Goal: Information Seeking & Learning: Learn about a topic

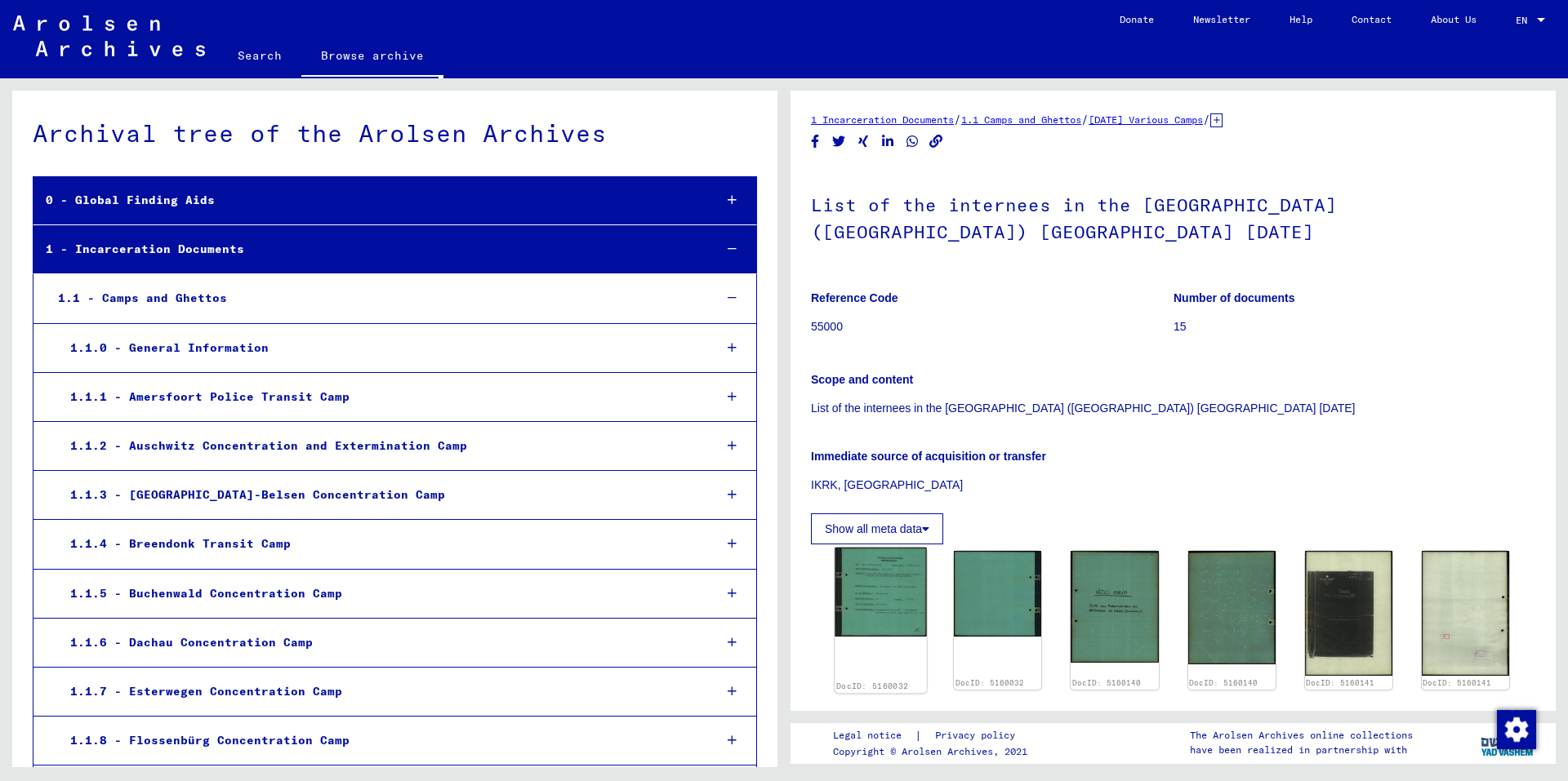
scroll to position [11995, 0]
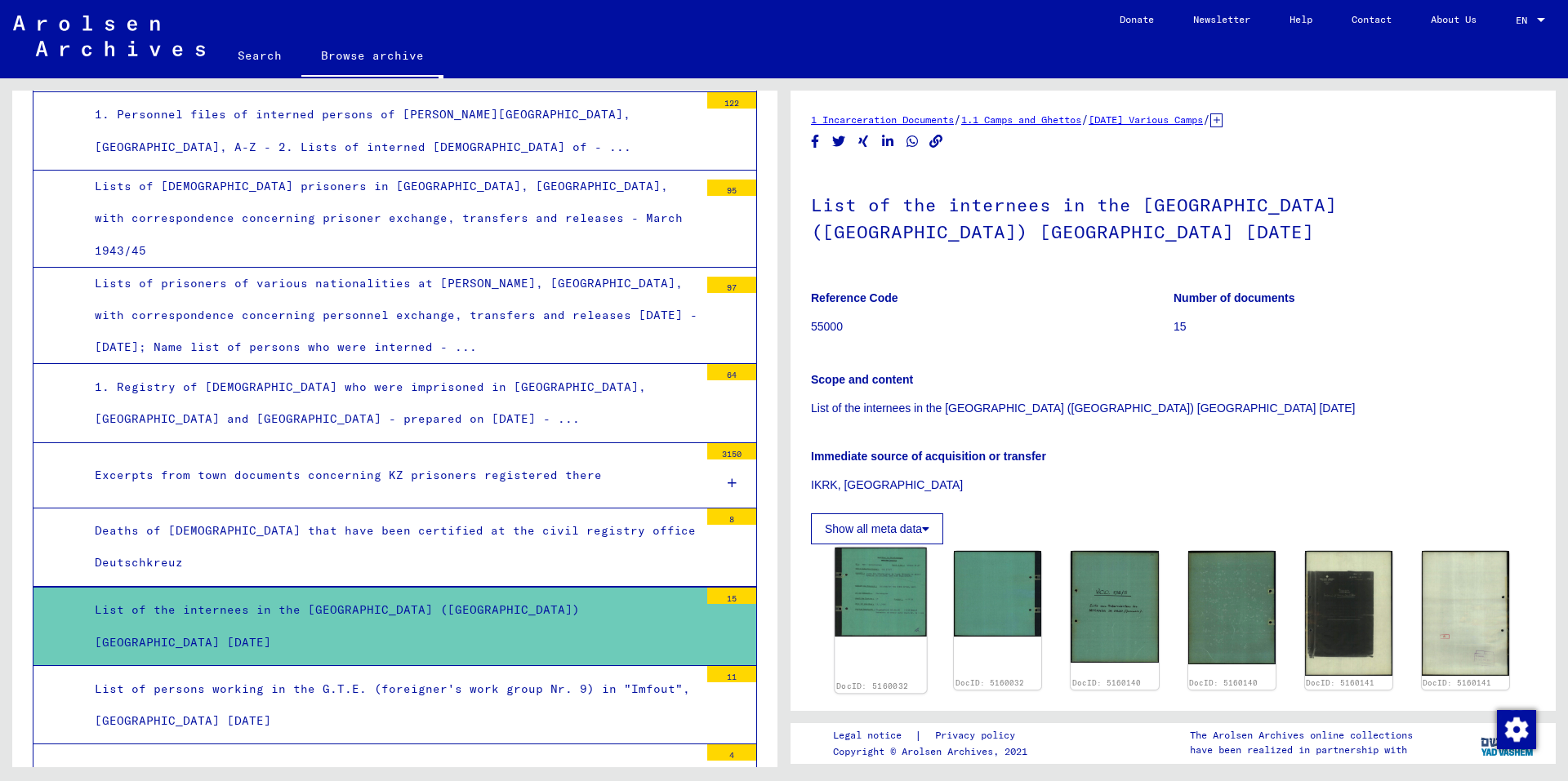
click at [873, 617] on img at bounding box center [880, 592] width 92 height 89
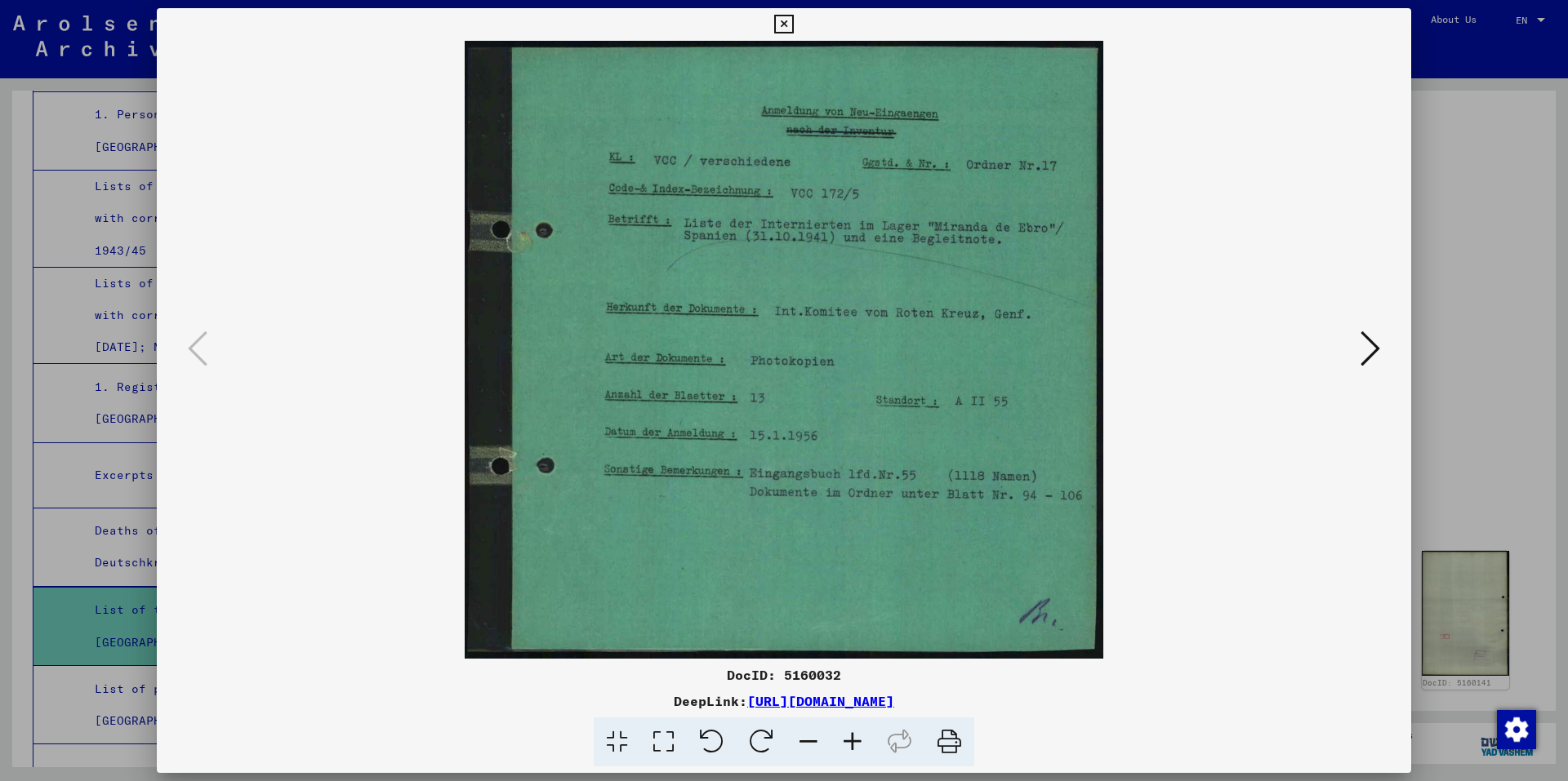
click at [1365, 352] on icon at bounding box center [1370, 349] width 20 height 39
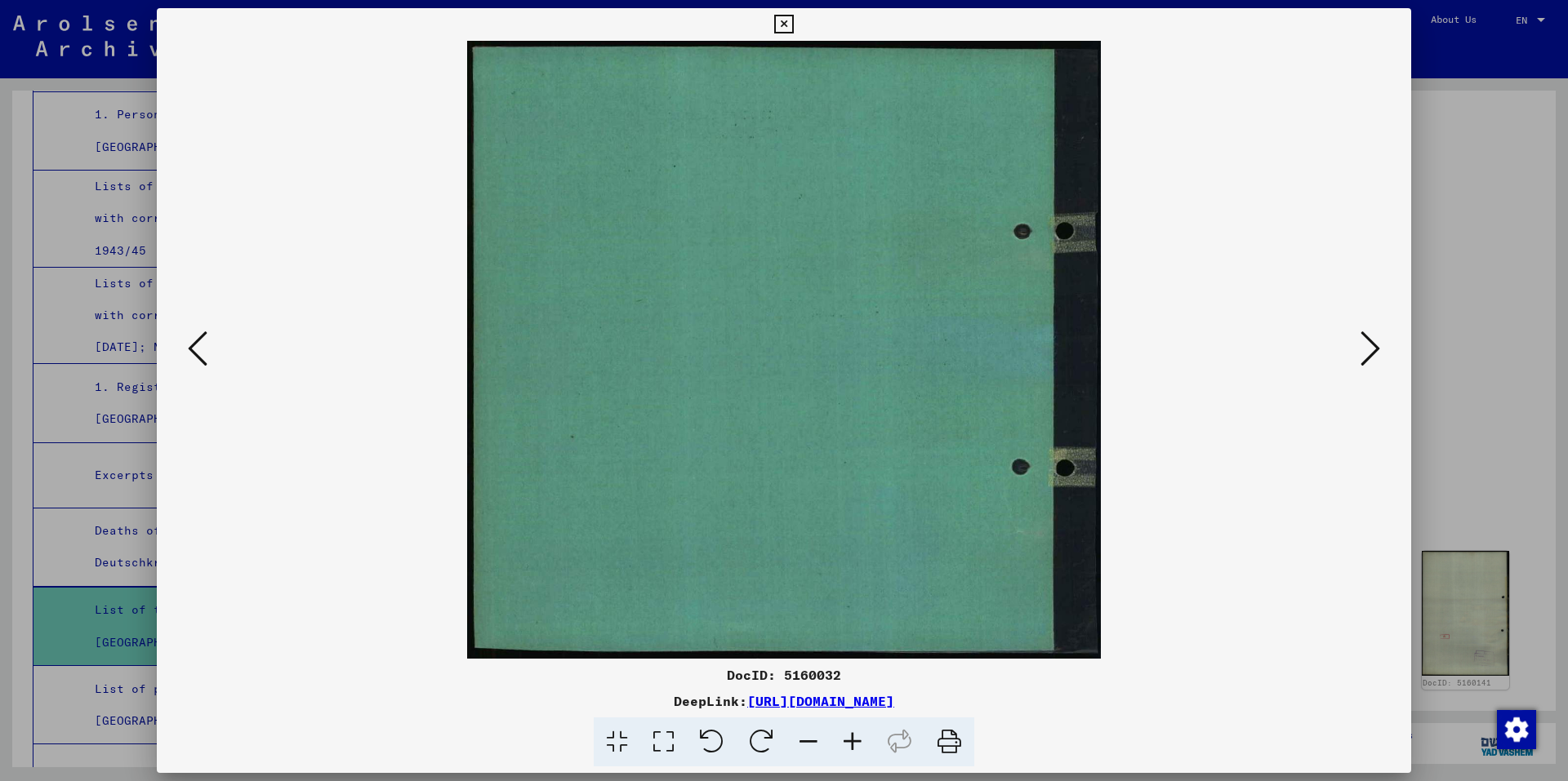
click at [1365, 352] on icon at bounding box center [1370, 349] width 20 height 39
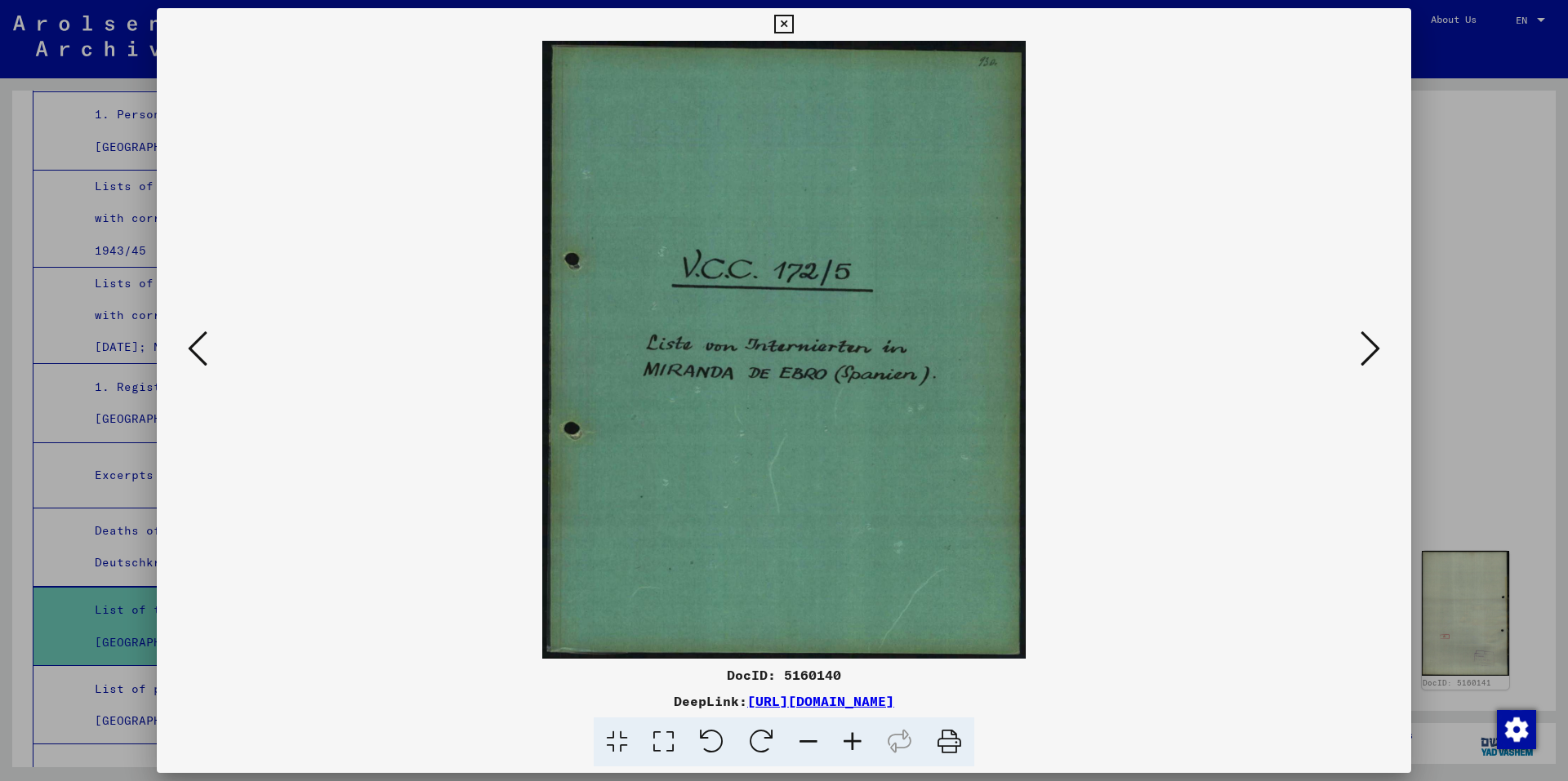
click at [1365, 352] on icon at bounding box center [1370, 349] width 20 height 39
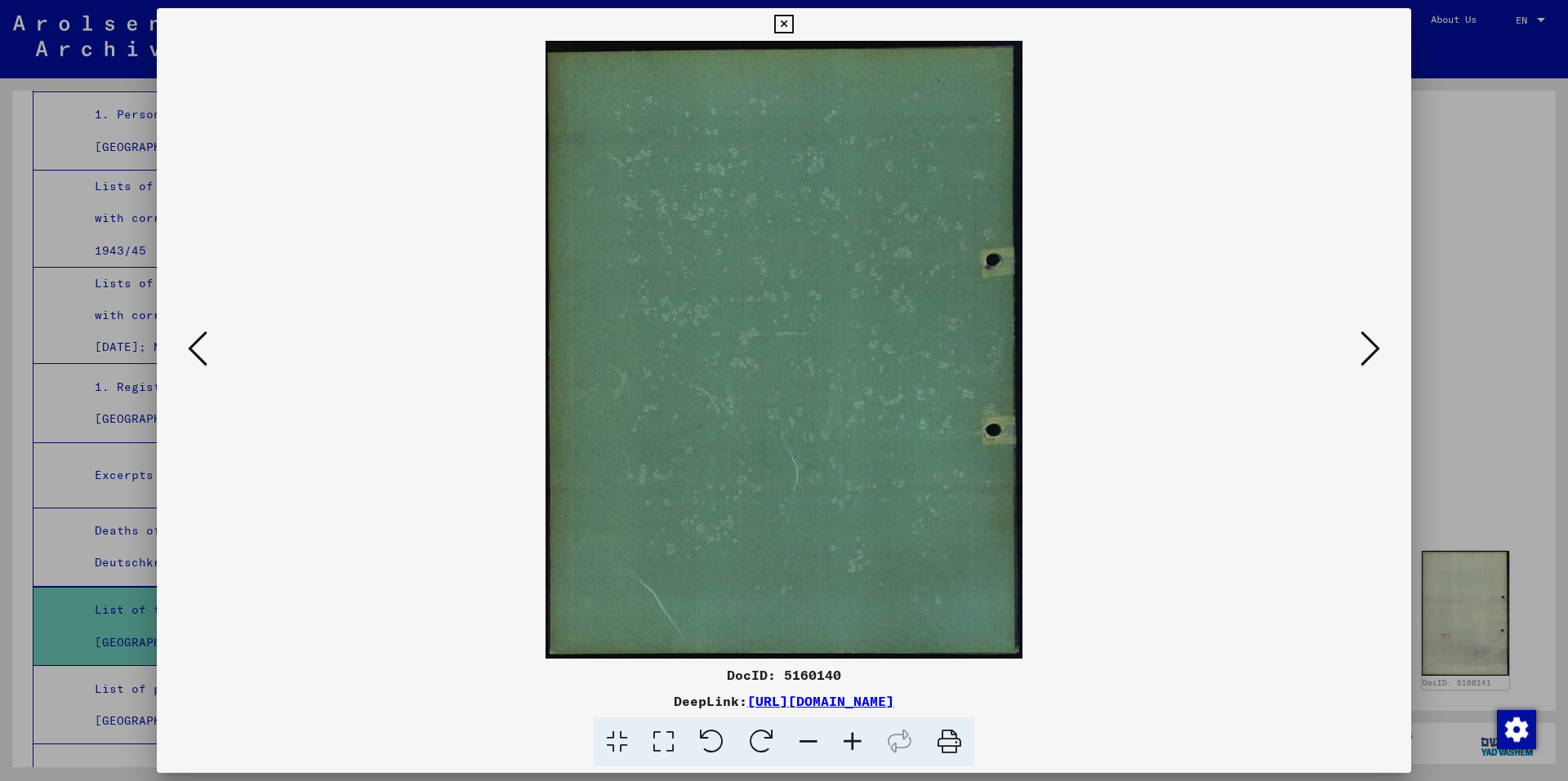
click at [1365, 352] on icon at bounding box center [1370, 349] width 20 height 39
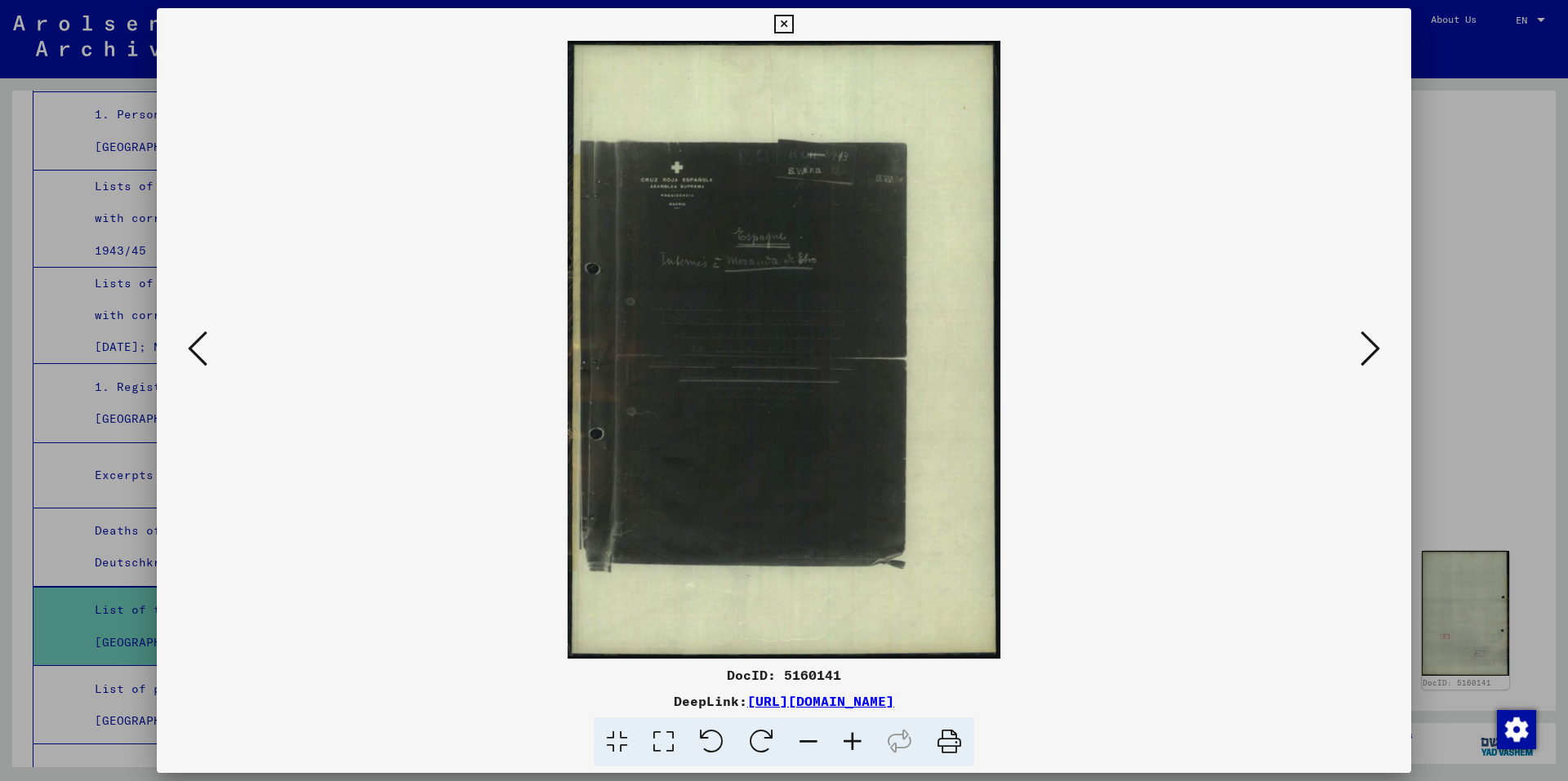
click at [1365, 352] on icon at bounding box center [1370, 349] width 20 height 39
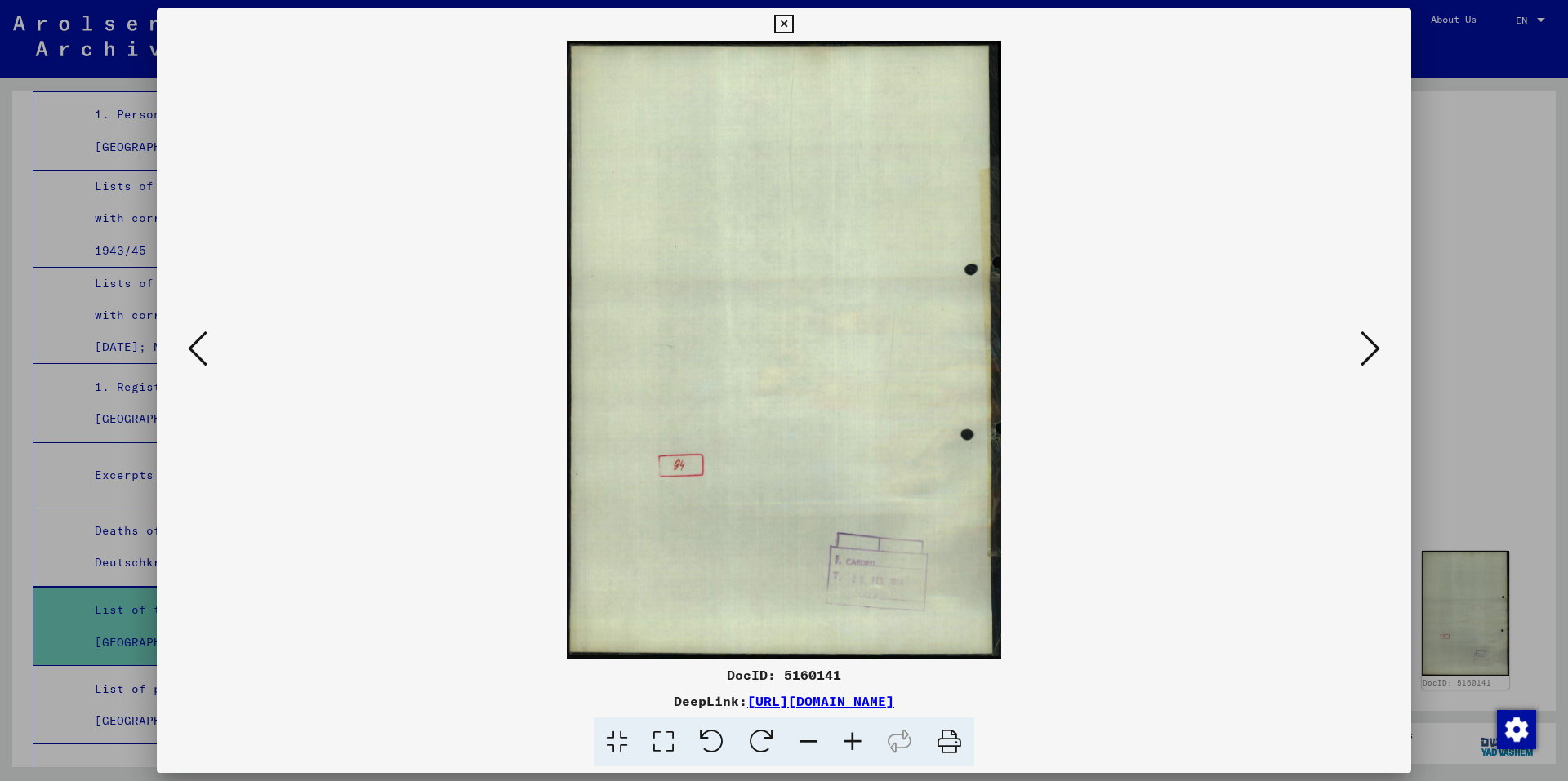
click at [1365, 352] on icon at bounding box center [1370, 349] width 20 height 39
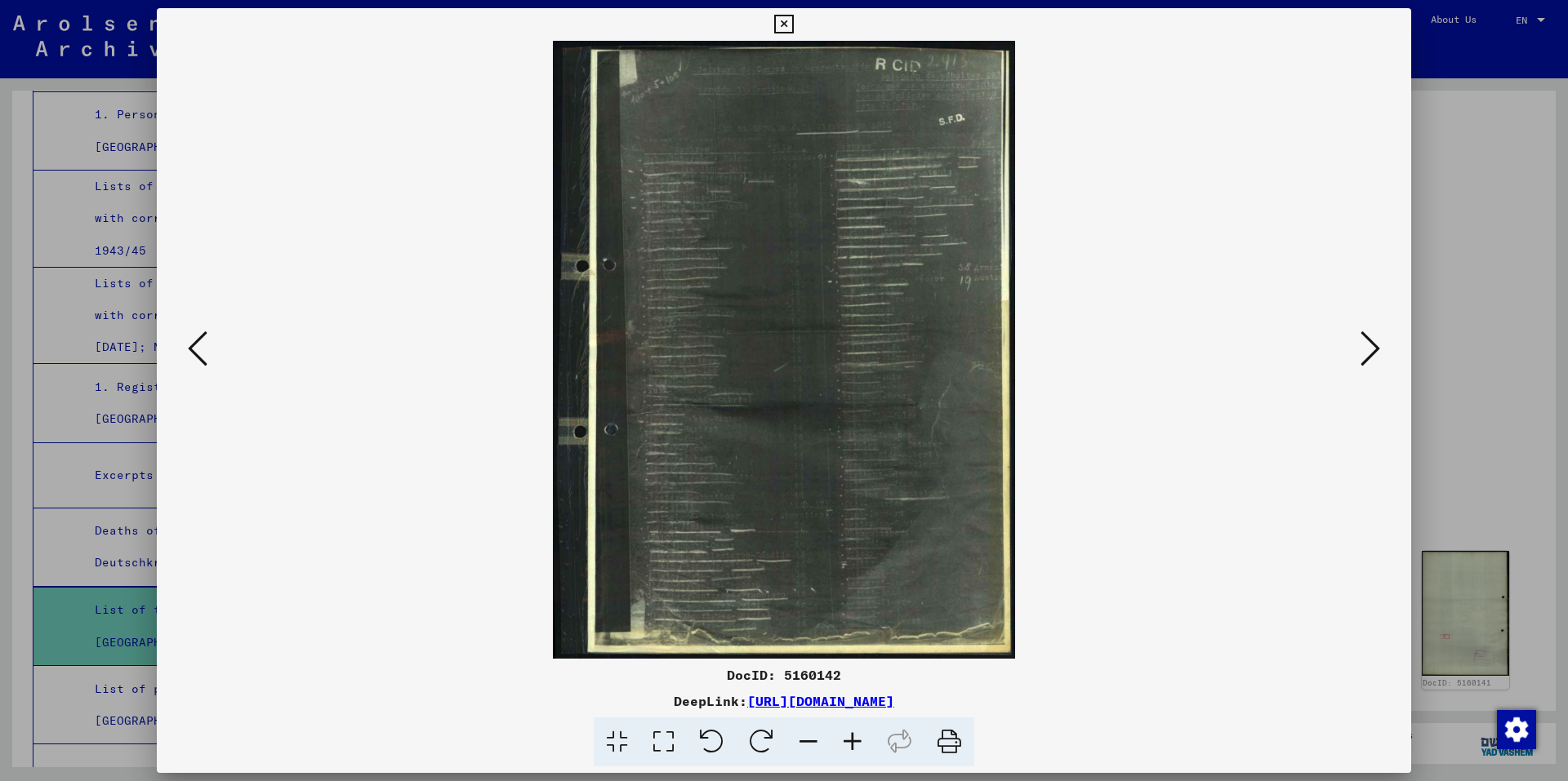
click at [1365, 352] on icon at bounding box center [1370, 349] width 20 height 39
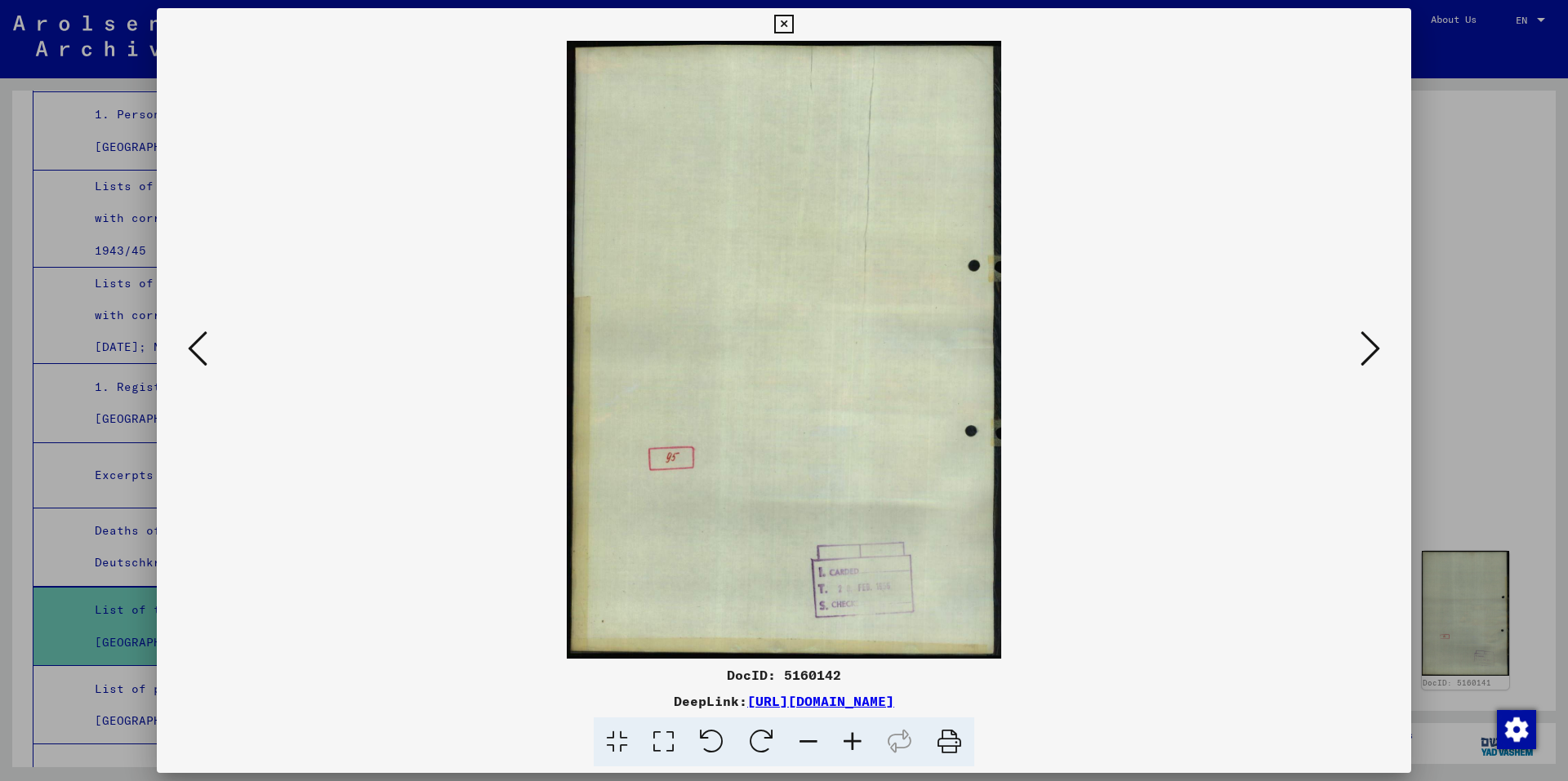
click at [1365, 352] on icon at bounding box center [1370, 349] width 20 height 39
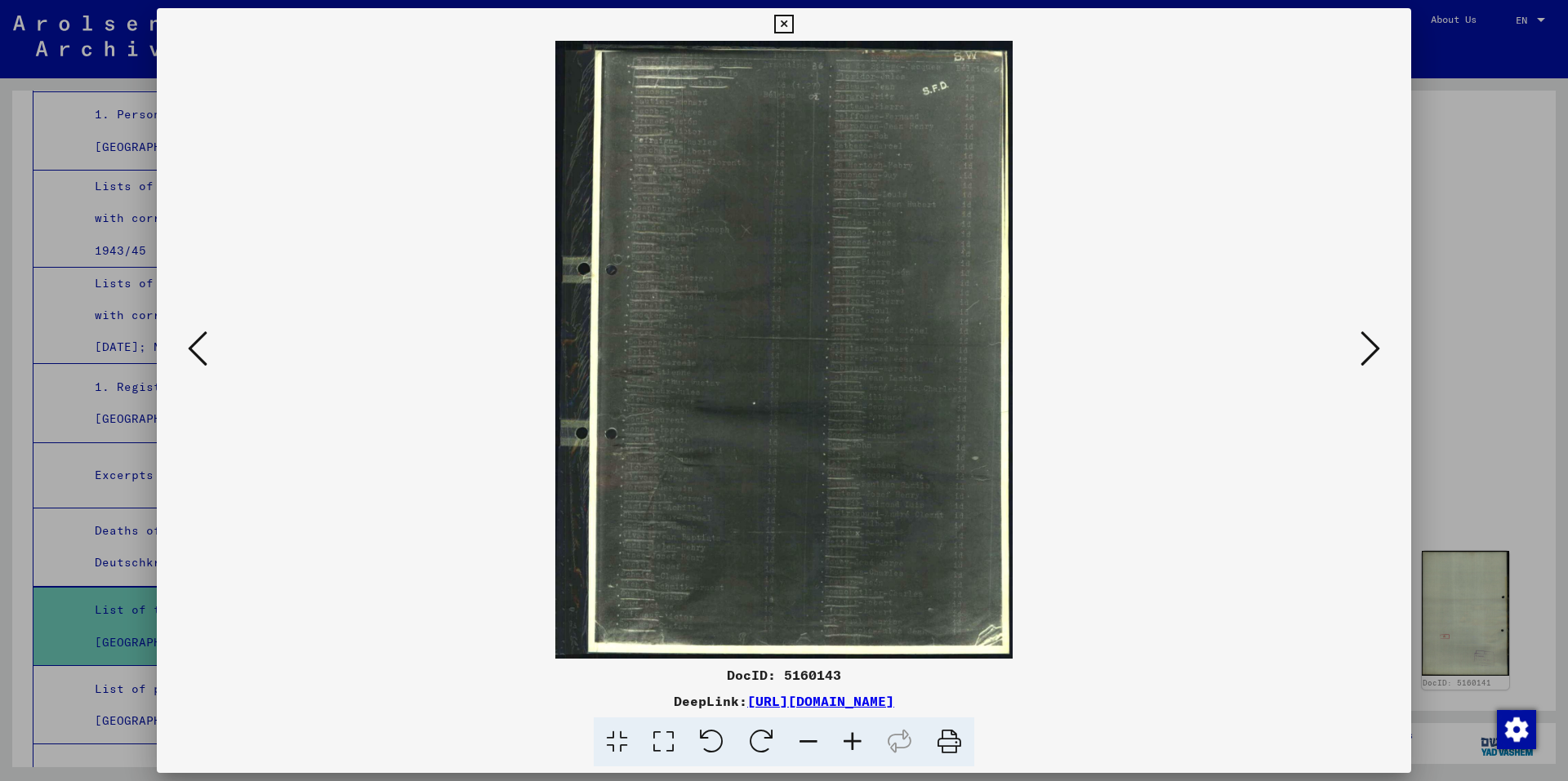
click at [1365, 352] on icon at bounding box center [1370, 349] width 20 height 39
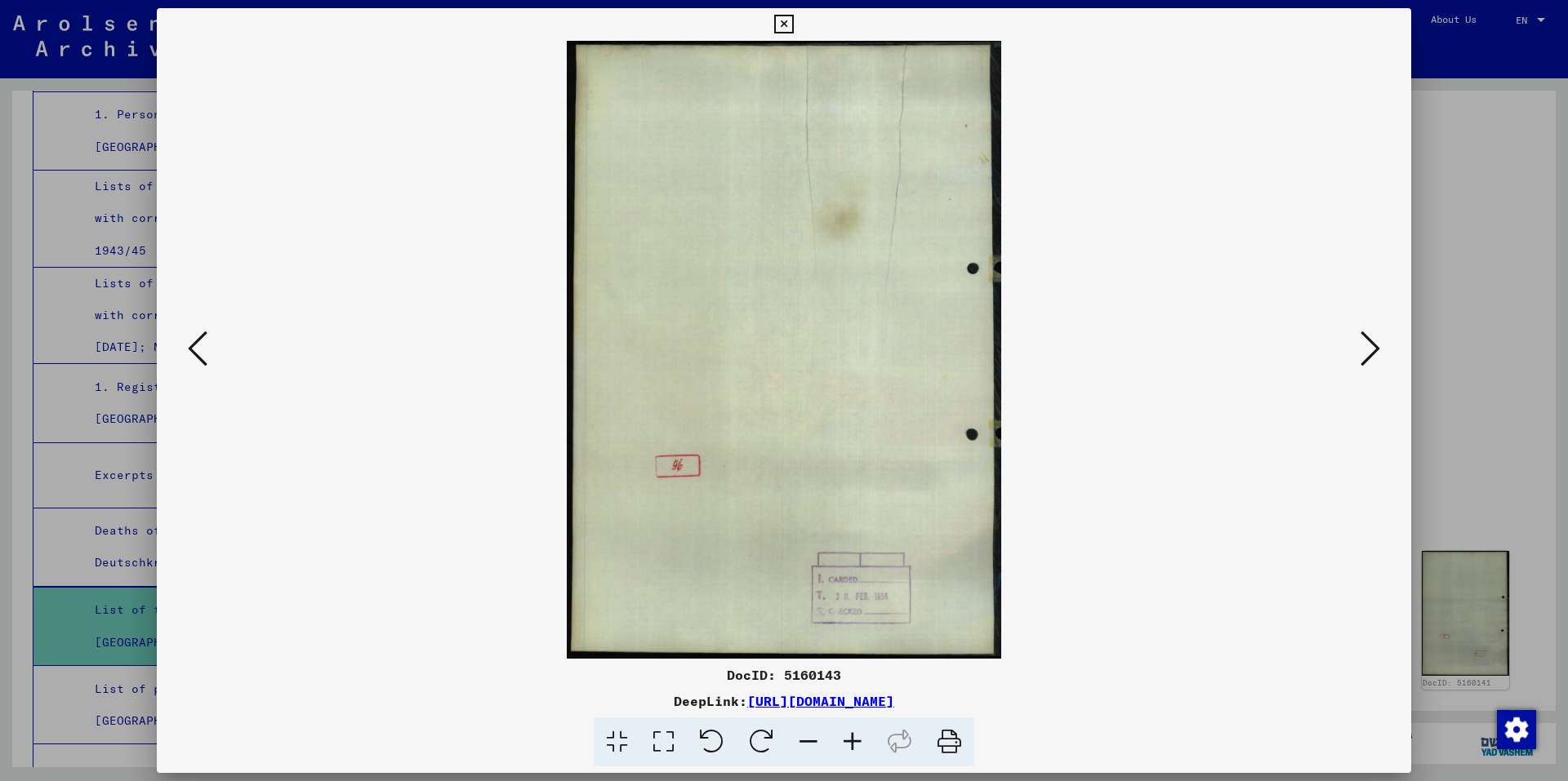
click at [1365, 352] on icon at bounding box center [1370, 349] width 20 height 39
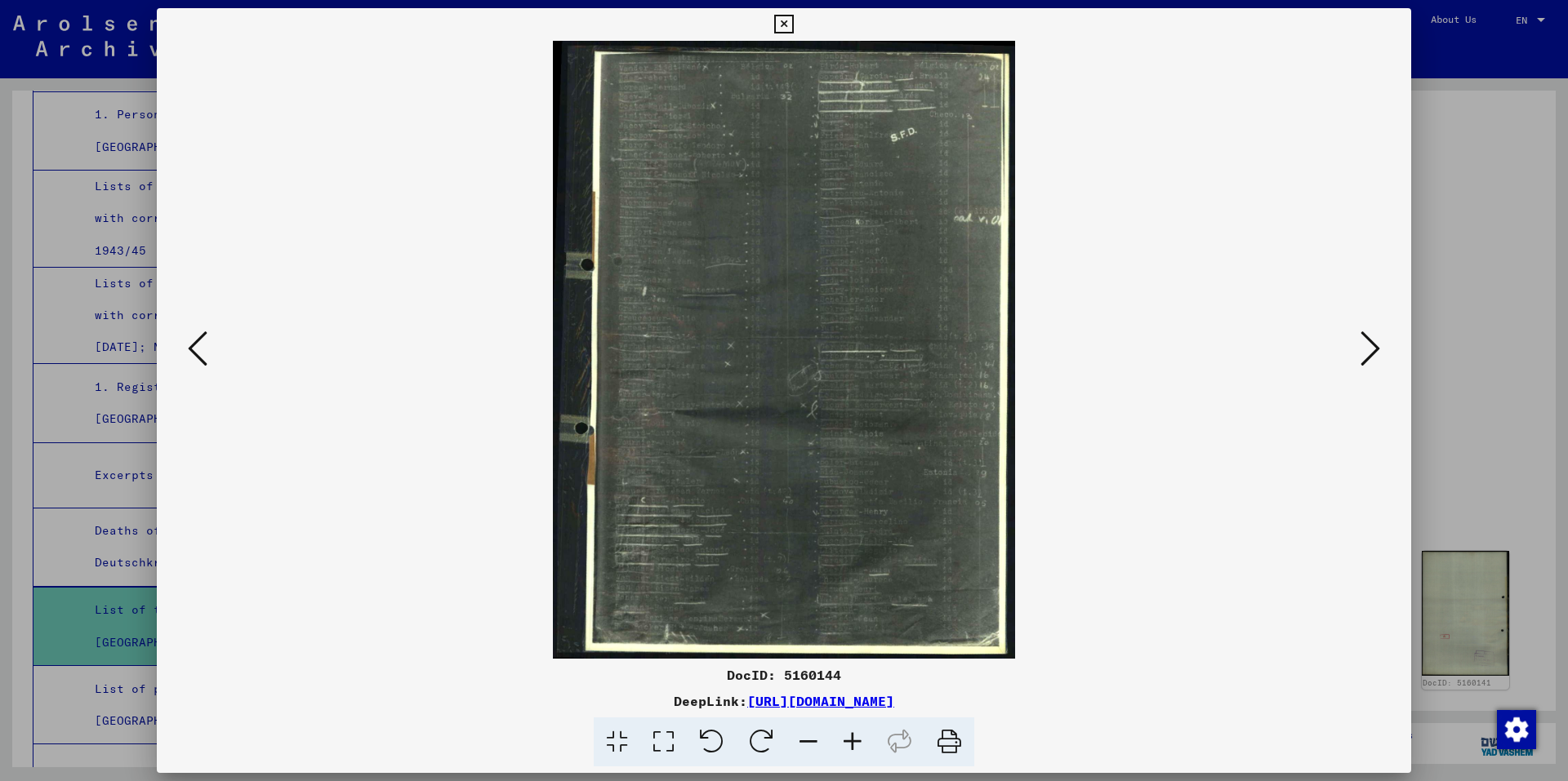
click at [1534, 119] on div at bounding box center [784, 390] width 1568 height 781
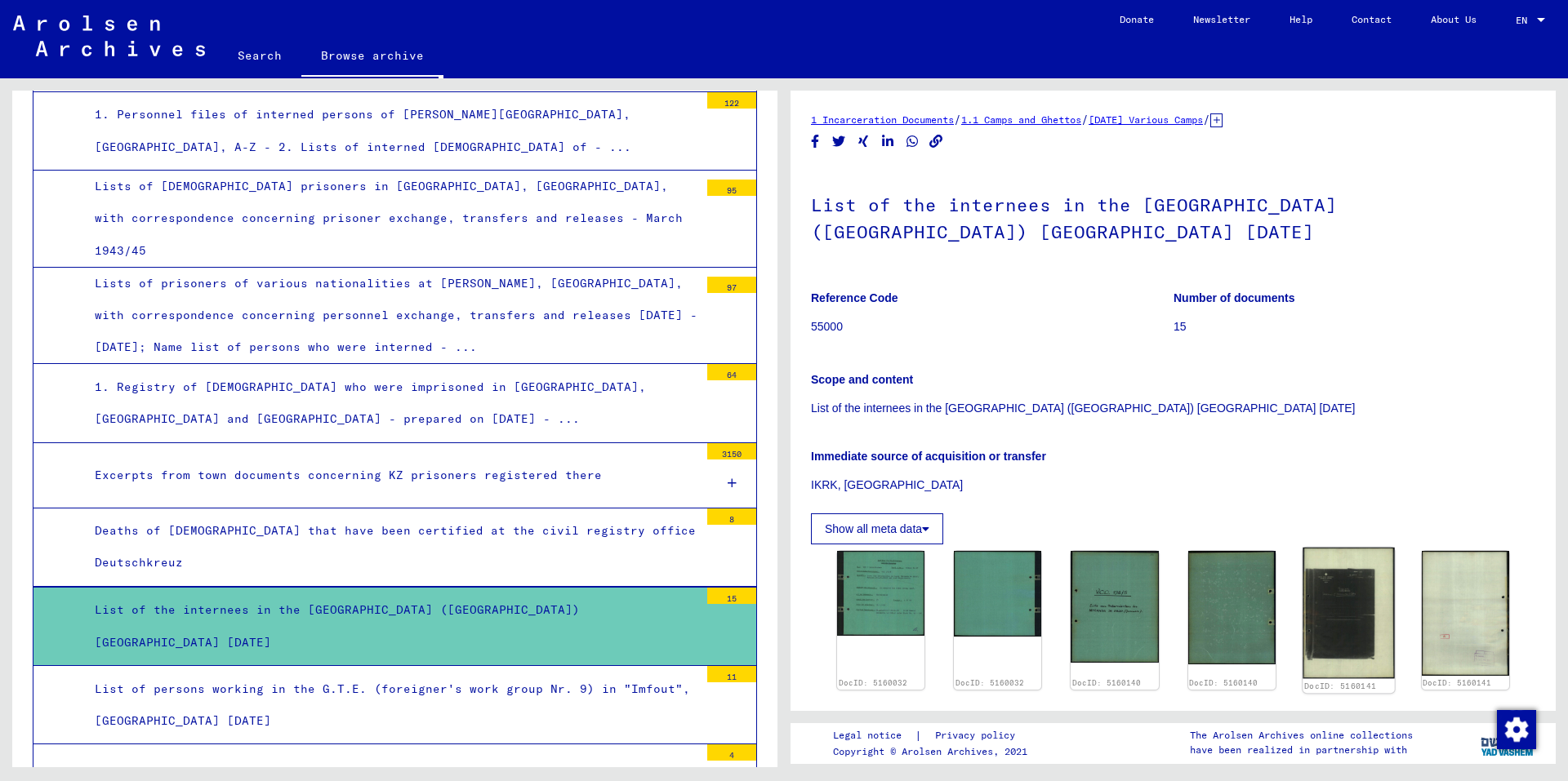
click at [1371, 607] on img at bounding box center [1348, 613] width 92 height 132
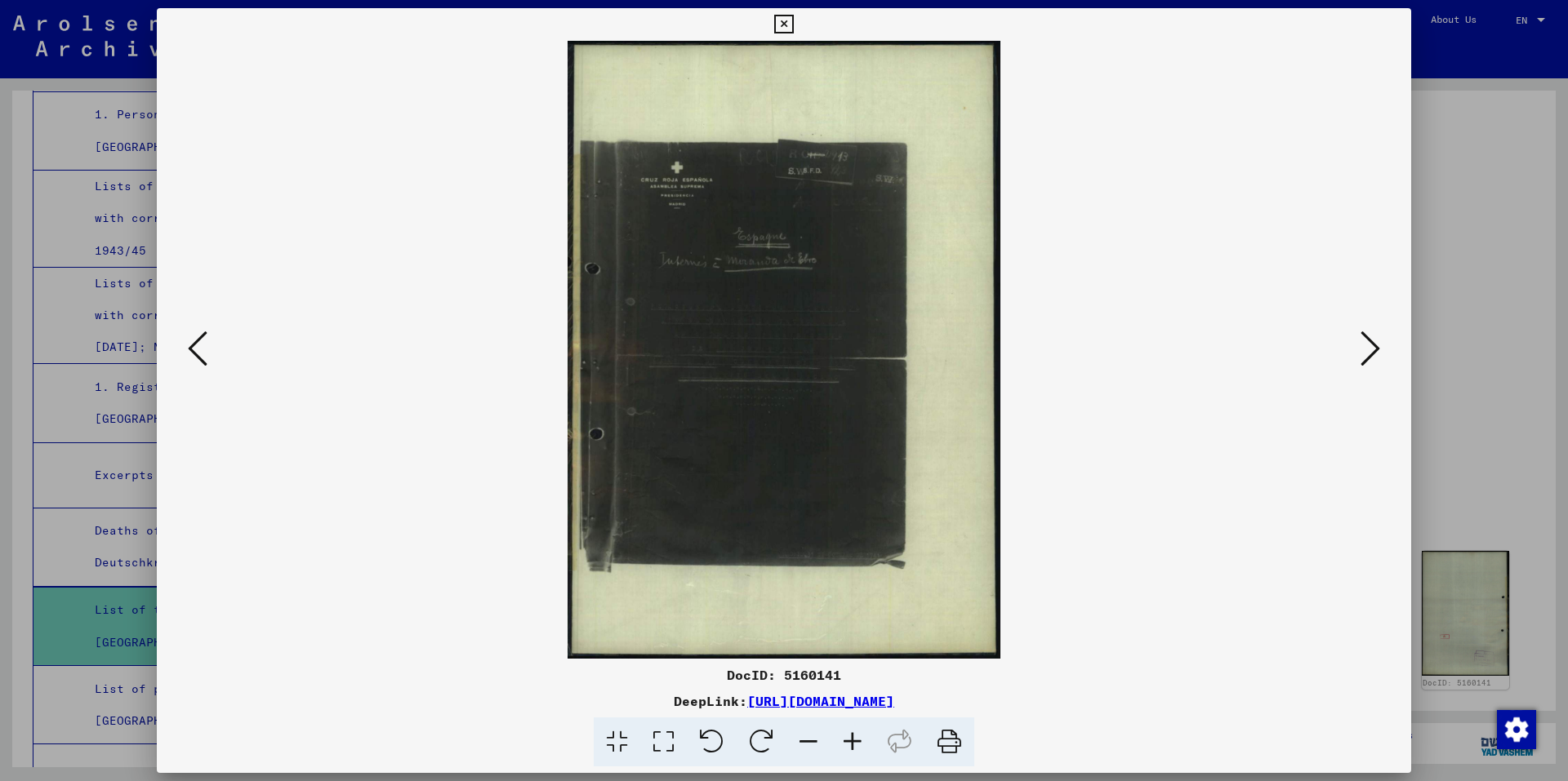
click at [1365, 340] on icon at bounding box center [1370, 349] width 20 height 39
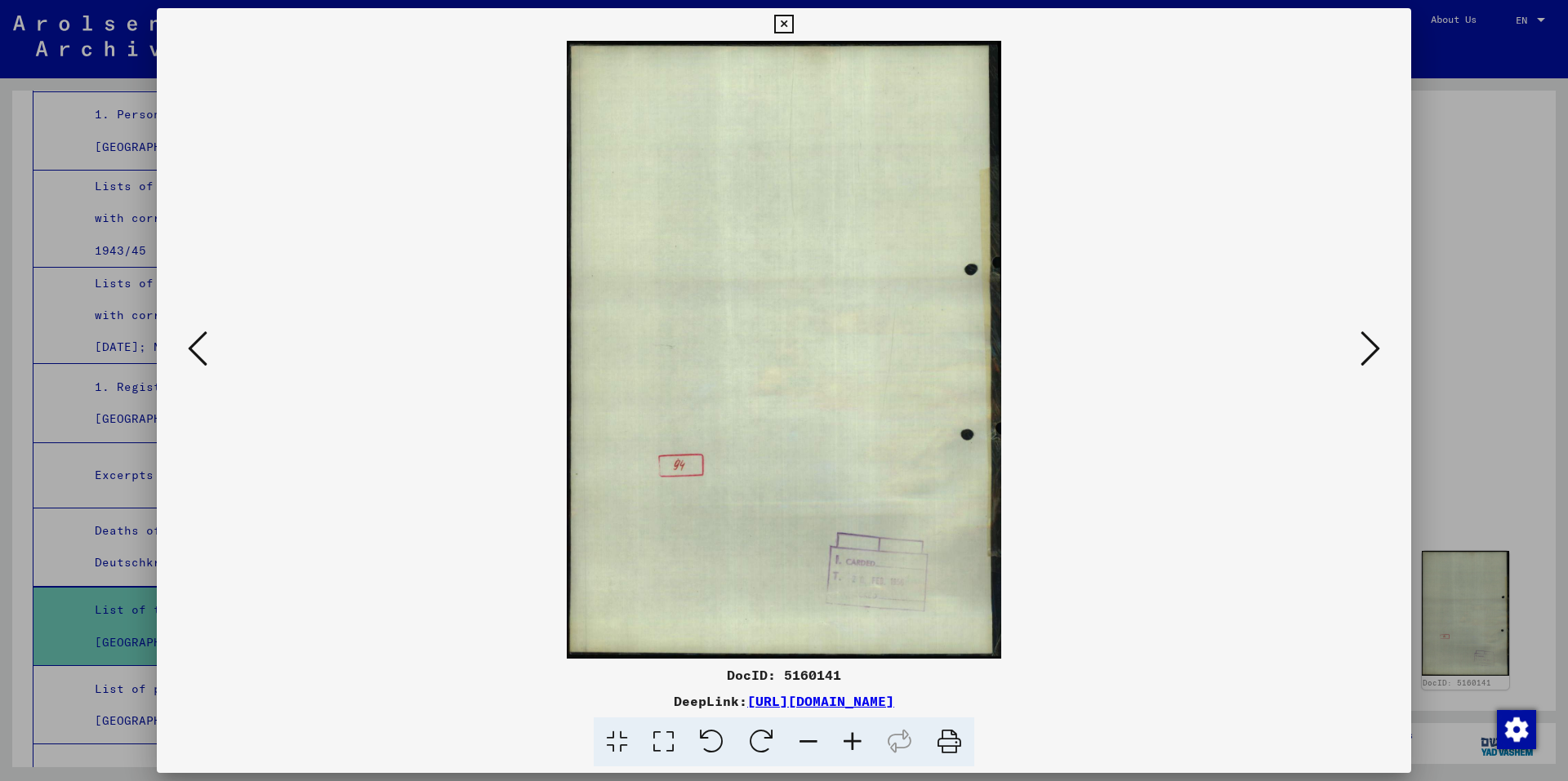
click at [1365, 340] on icon at bounding box center [1370, 349] width 20 height 39
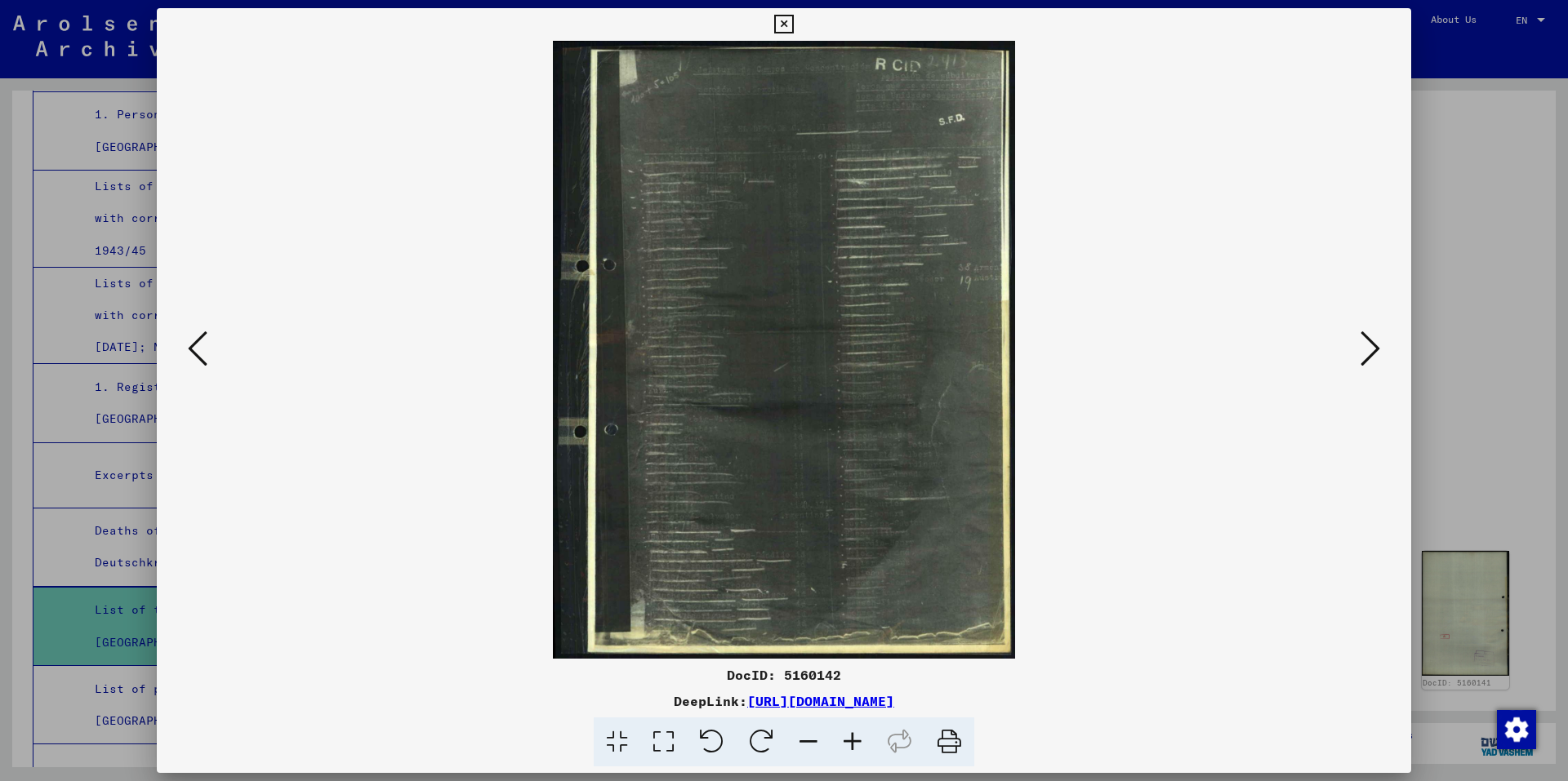
click at [196, 346] on icon at bounding box center [198, 349] width 20 height 39
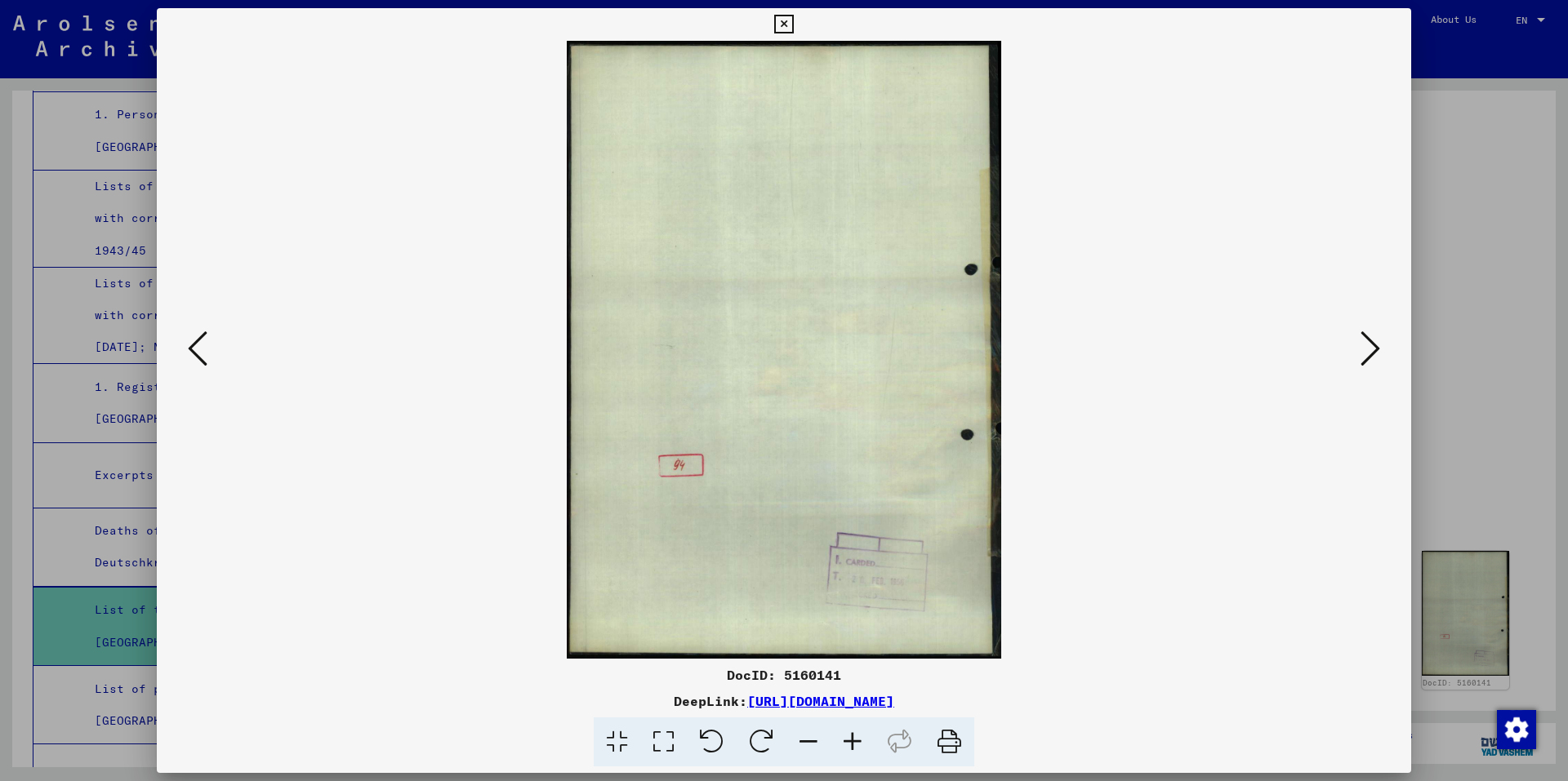
click at [1511, 336] on div at bounding box center [784, 390] width 1568 height 781
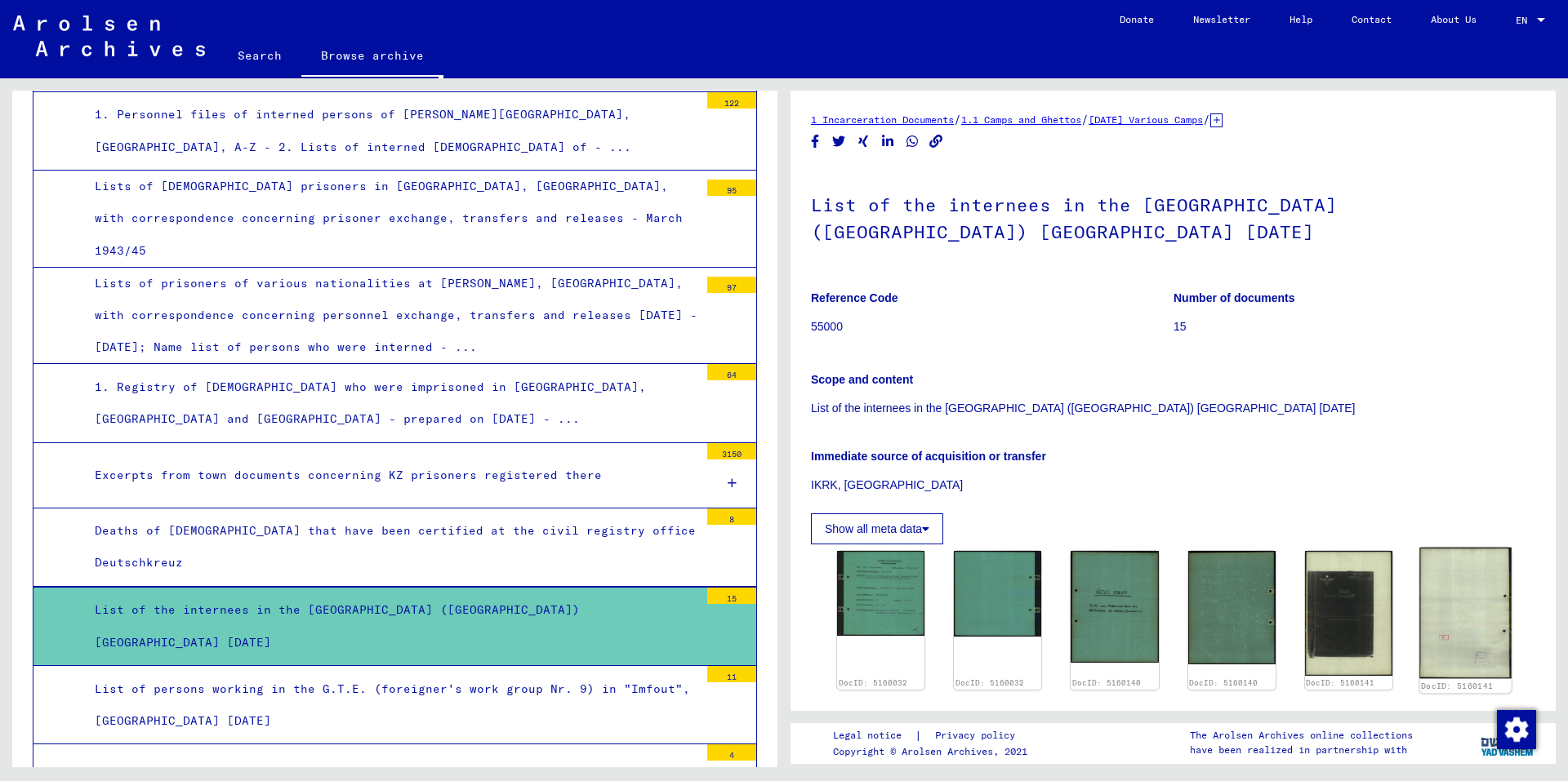
click at [1464, 613] on img at bounding box center [1465, 612] width 92 height 131
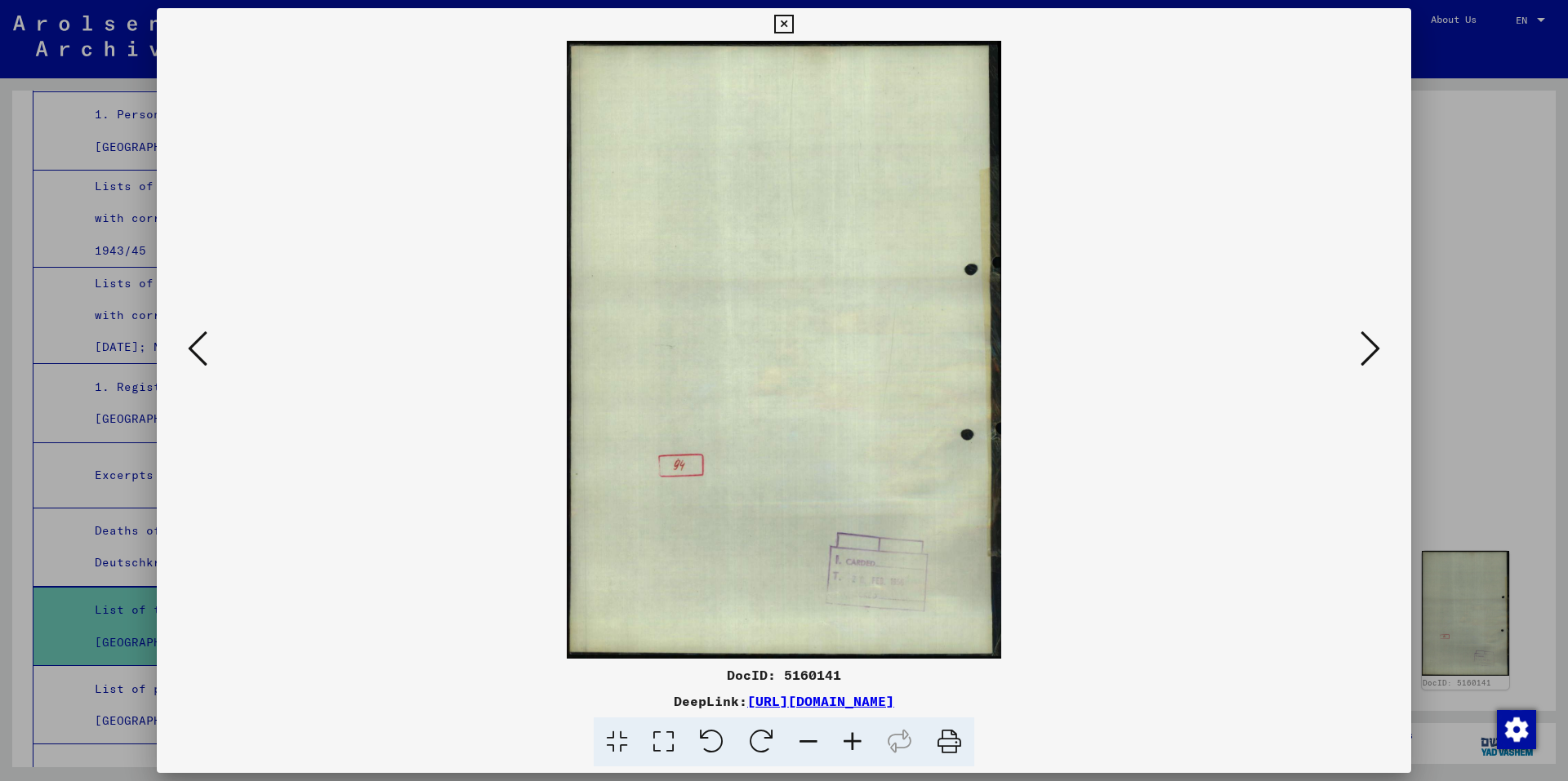
click at [1378, 346] on icon at bounding box center [1370, 349] width 20 height 39
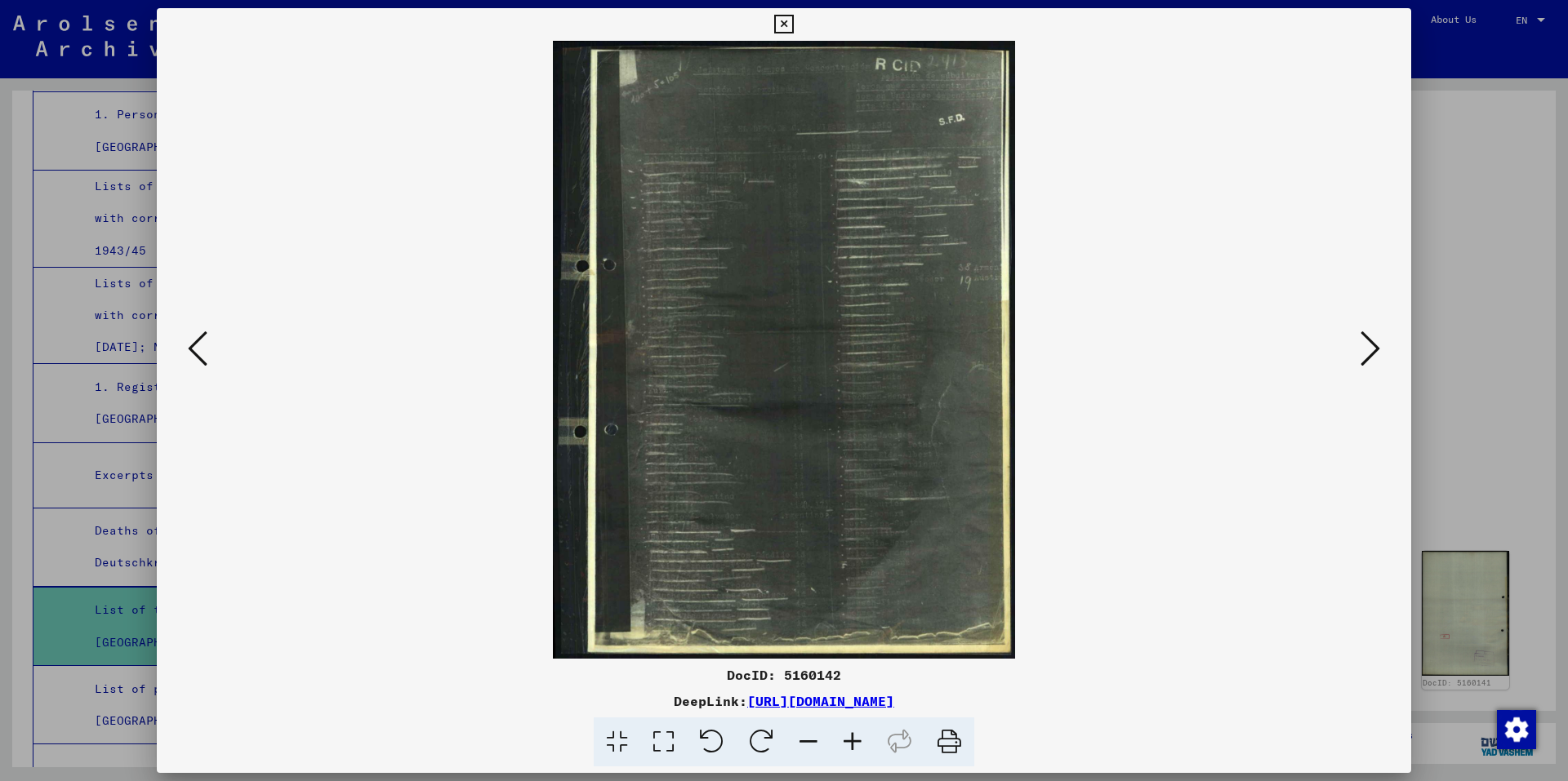
click at [1378, 346] on icon at bounding box center [1370, 349] width 20 height 39
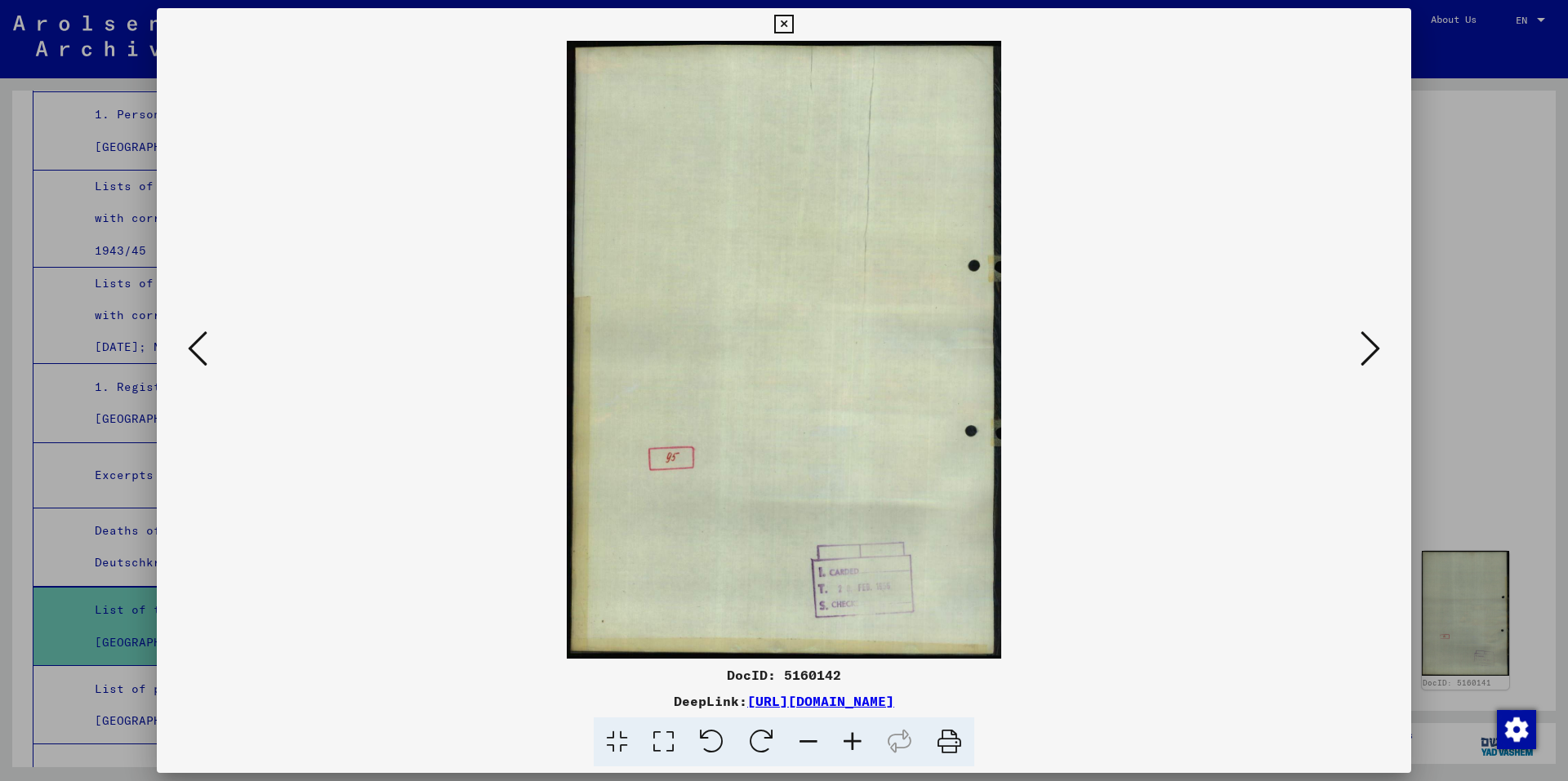
click at [1378, 346] on icon at bounding box center [1370, 349] width 20 height 39
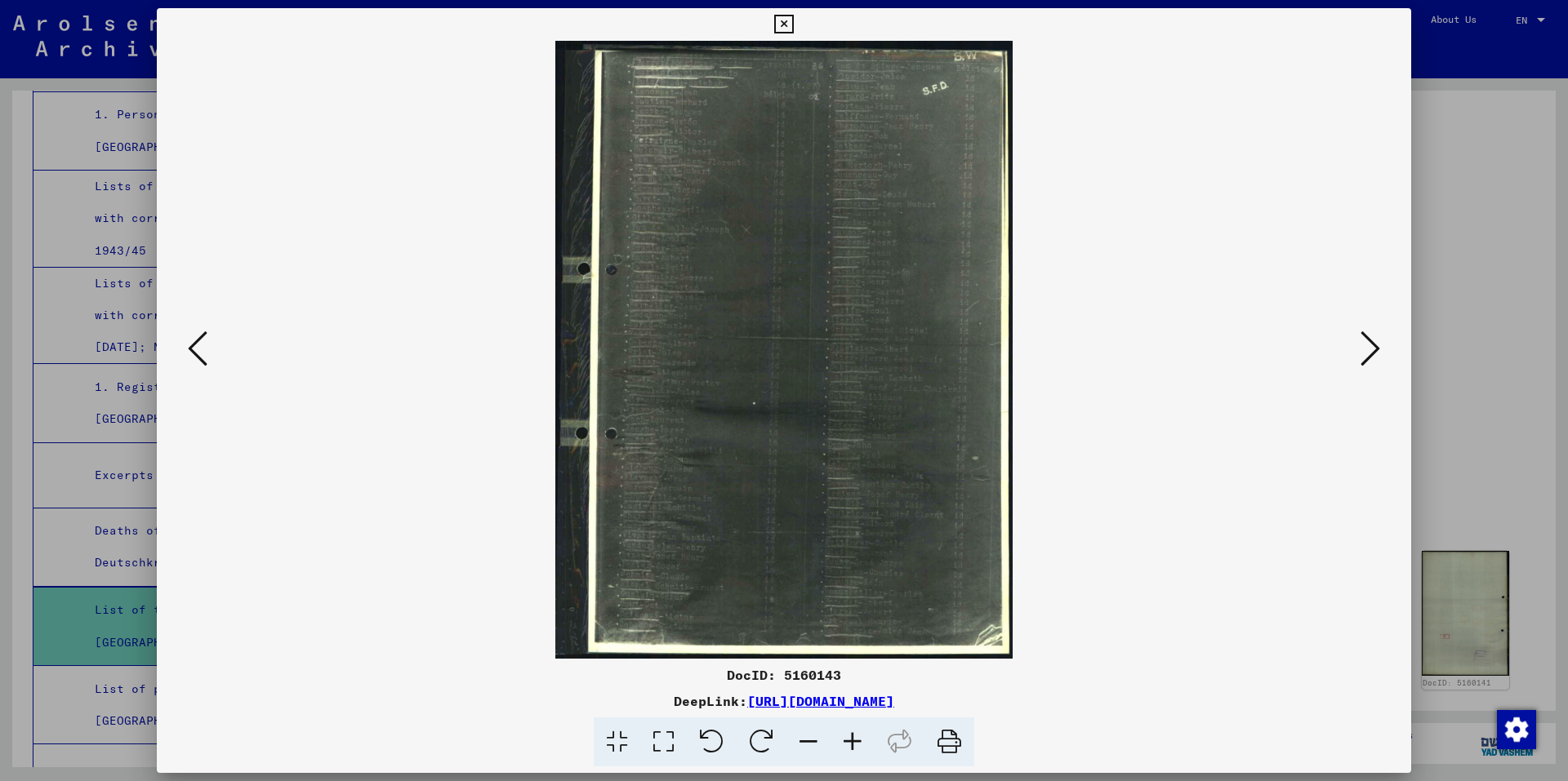
click at [1378, 346] on icon at bounding box center [1370, 349] width 20 height 39
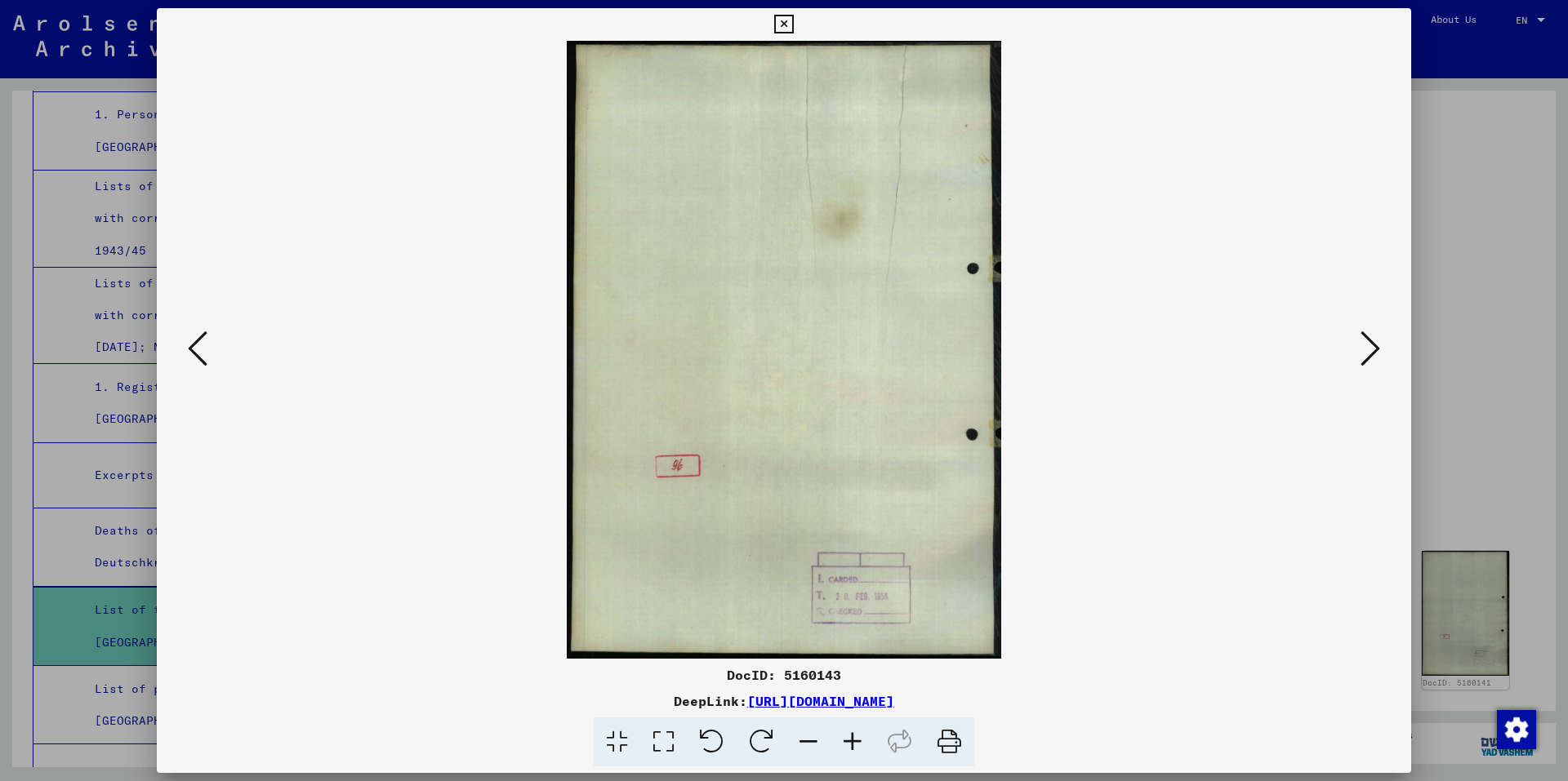
click at [1378, 346] on icon at bounding box center [1370, 349] width 20 height 39
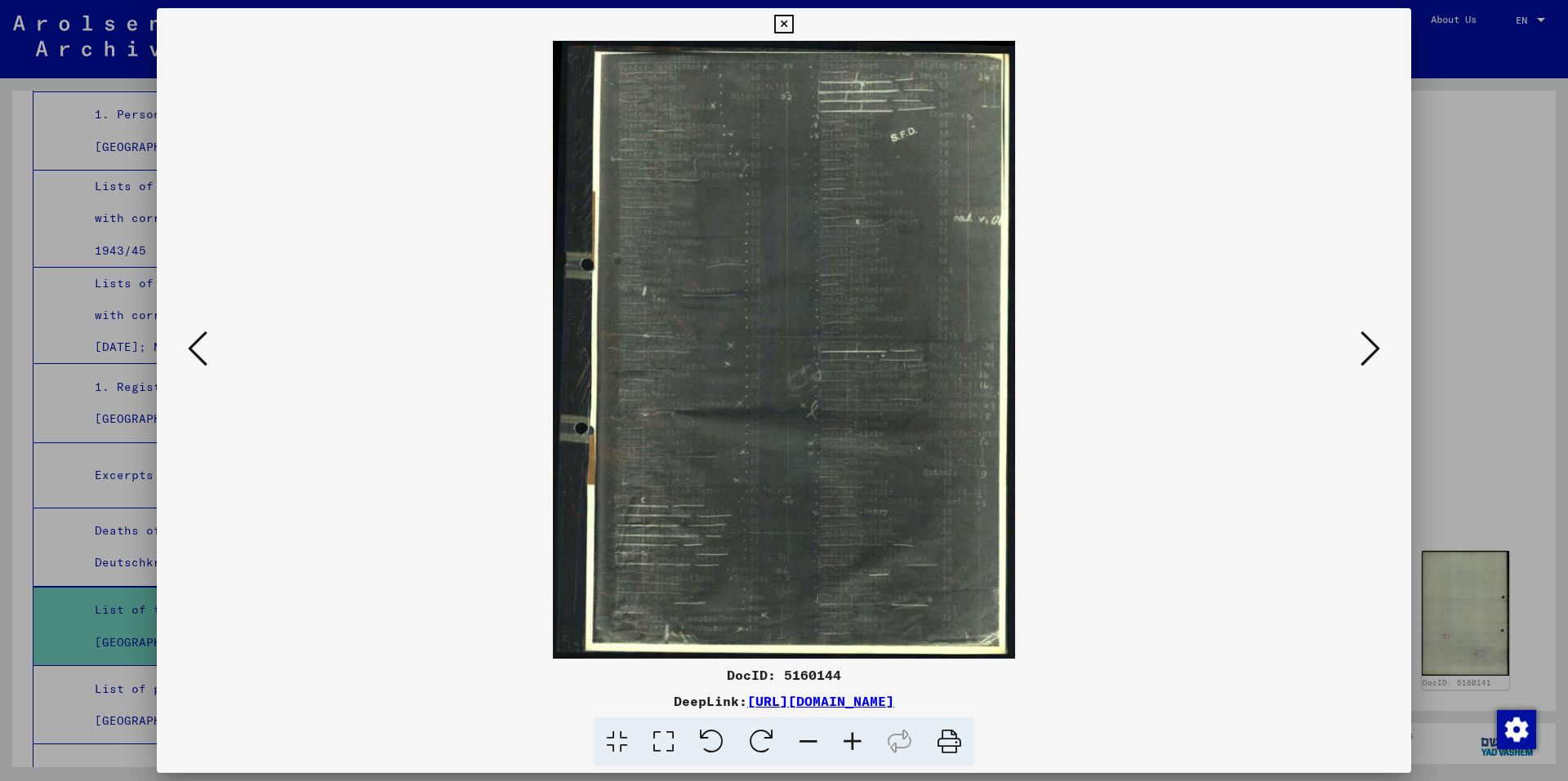
click at [1378, 346] on icon at bounding box center [1370, 349] width 20 height 39
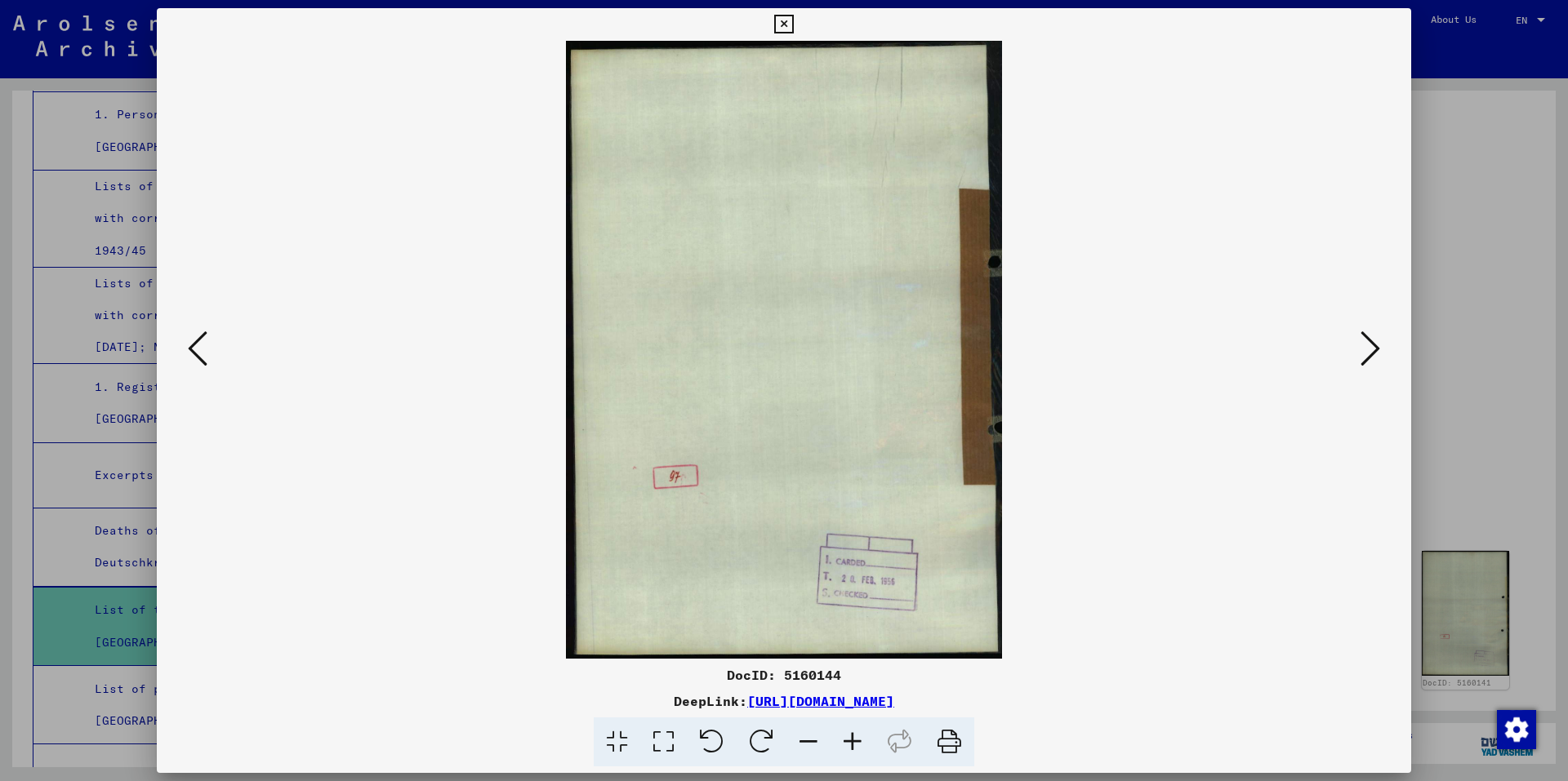
click at [1378, 346] on icon at bounding box center [1370, 349] width 20 height 39
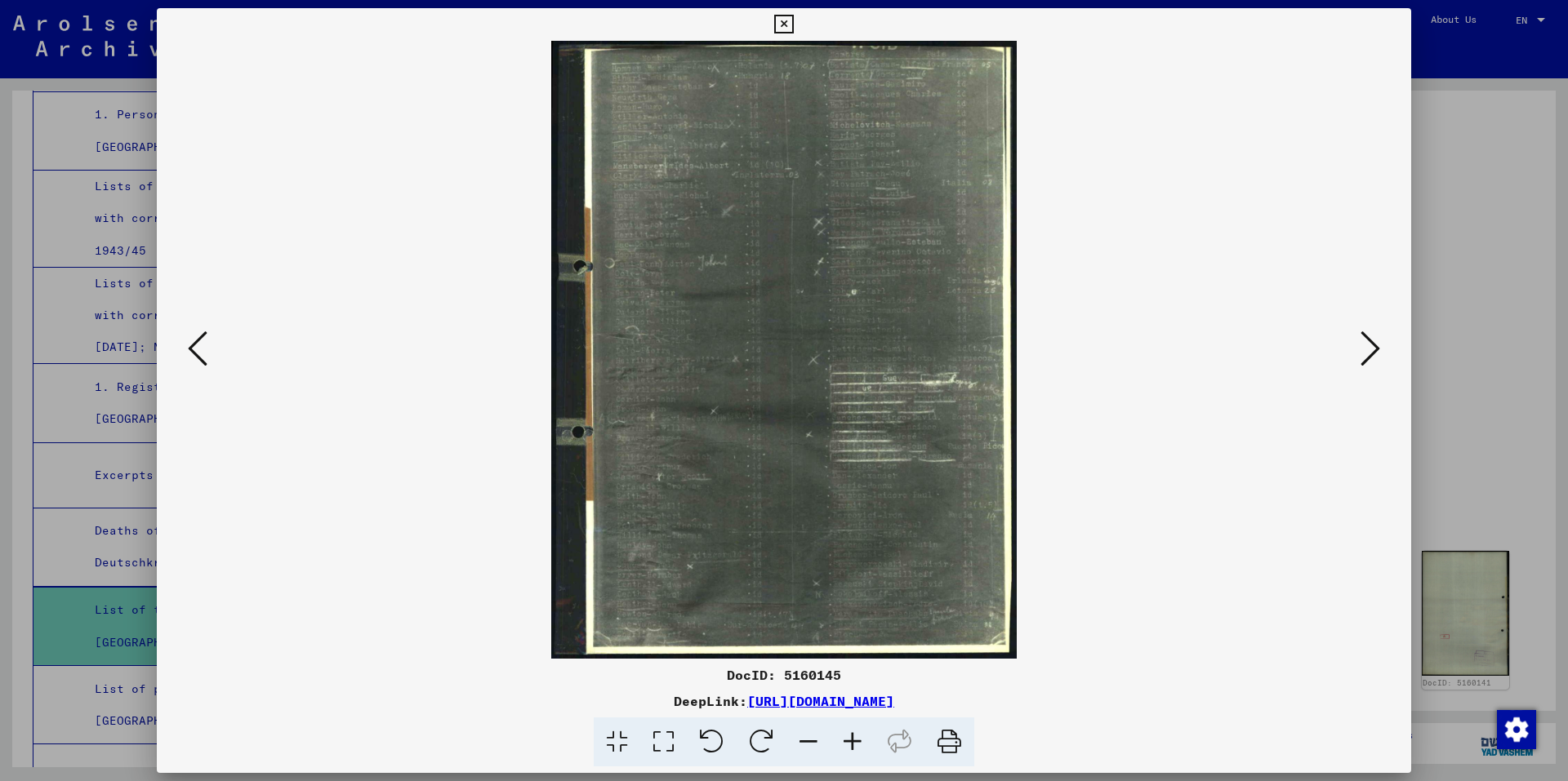
click at [1378, 346] on icon at bounding box center [1370, 349] width 20 height 39
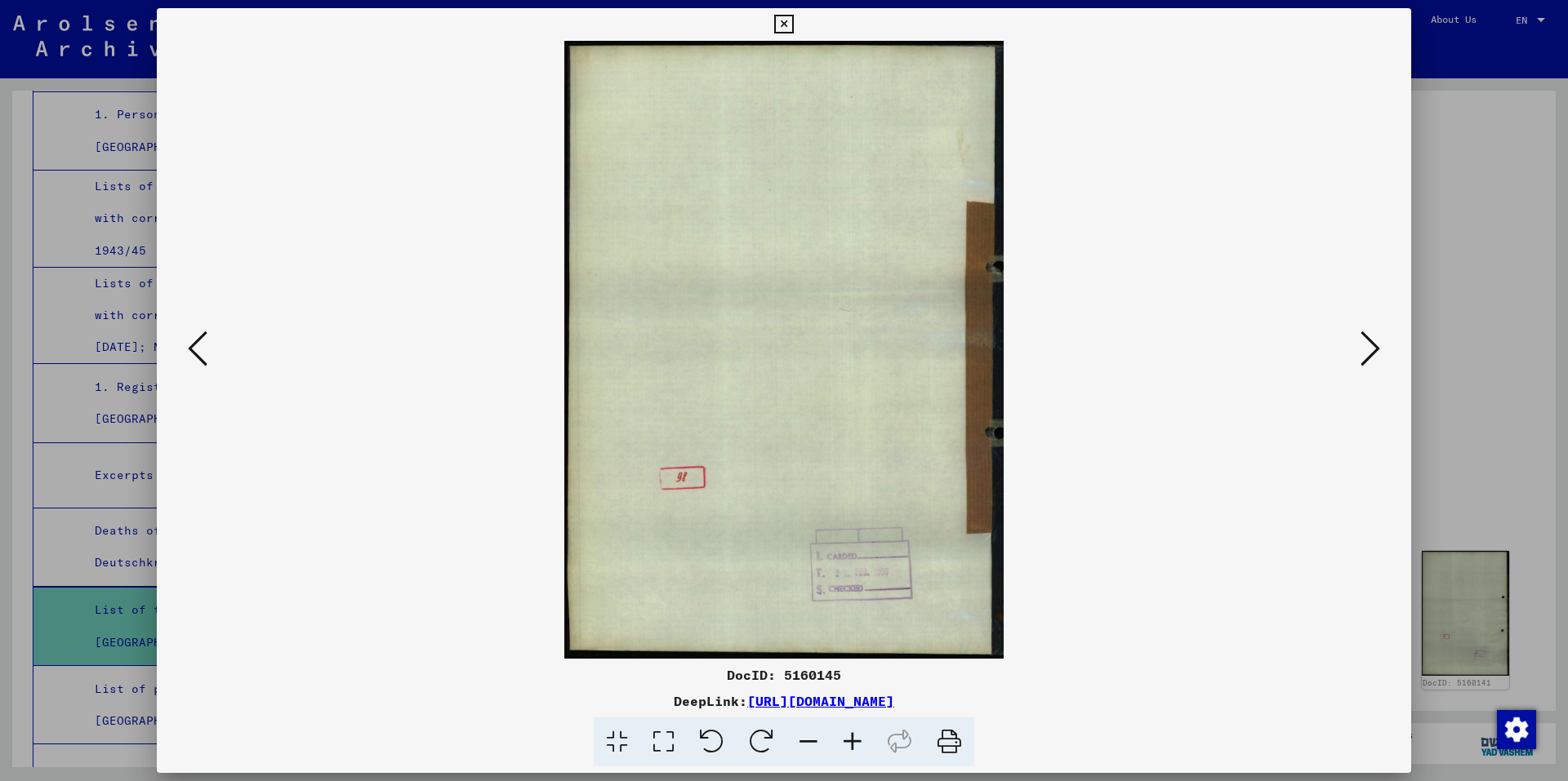
click at [1378, 346] on icon at bounding box center [1370, 349] width 20 height 39
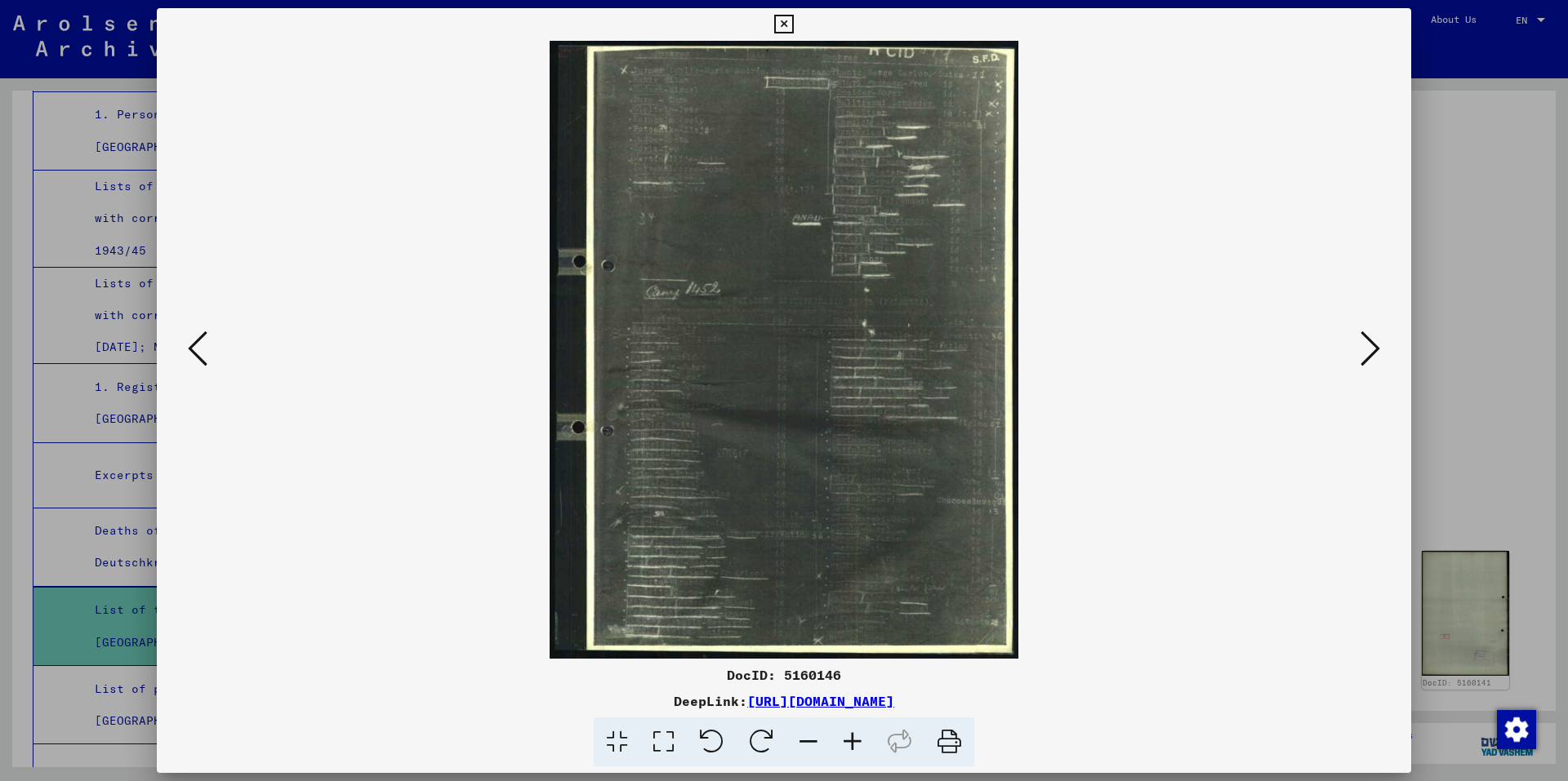
click at [1378, 346] on icon at bounding box center [1370, 349] width 20 height 39
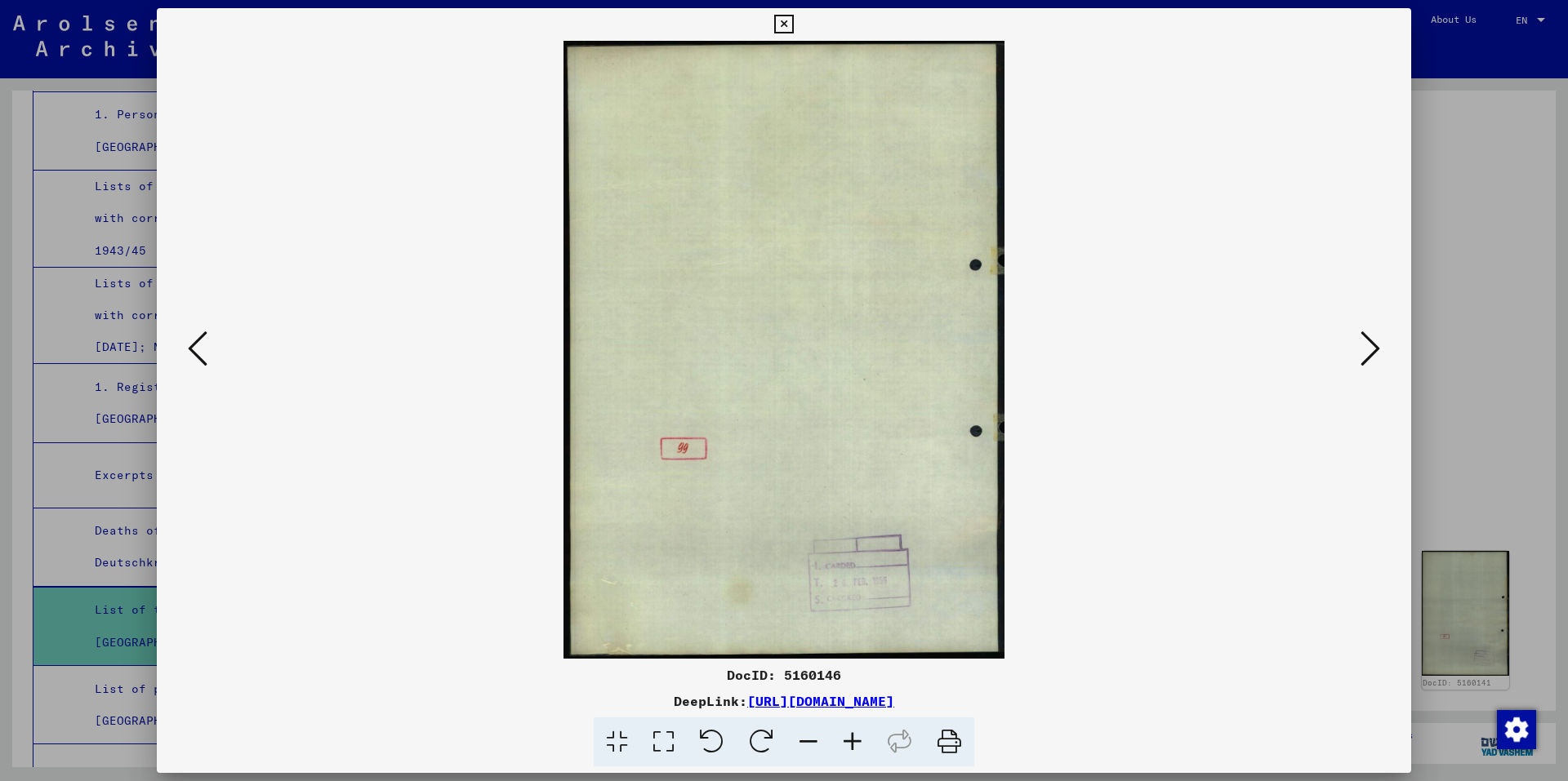
click at [1378, 346] on icon at bounding box center [1370, 349] width 20 height 39
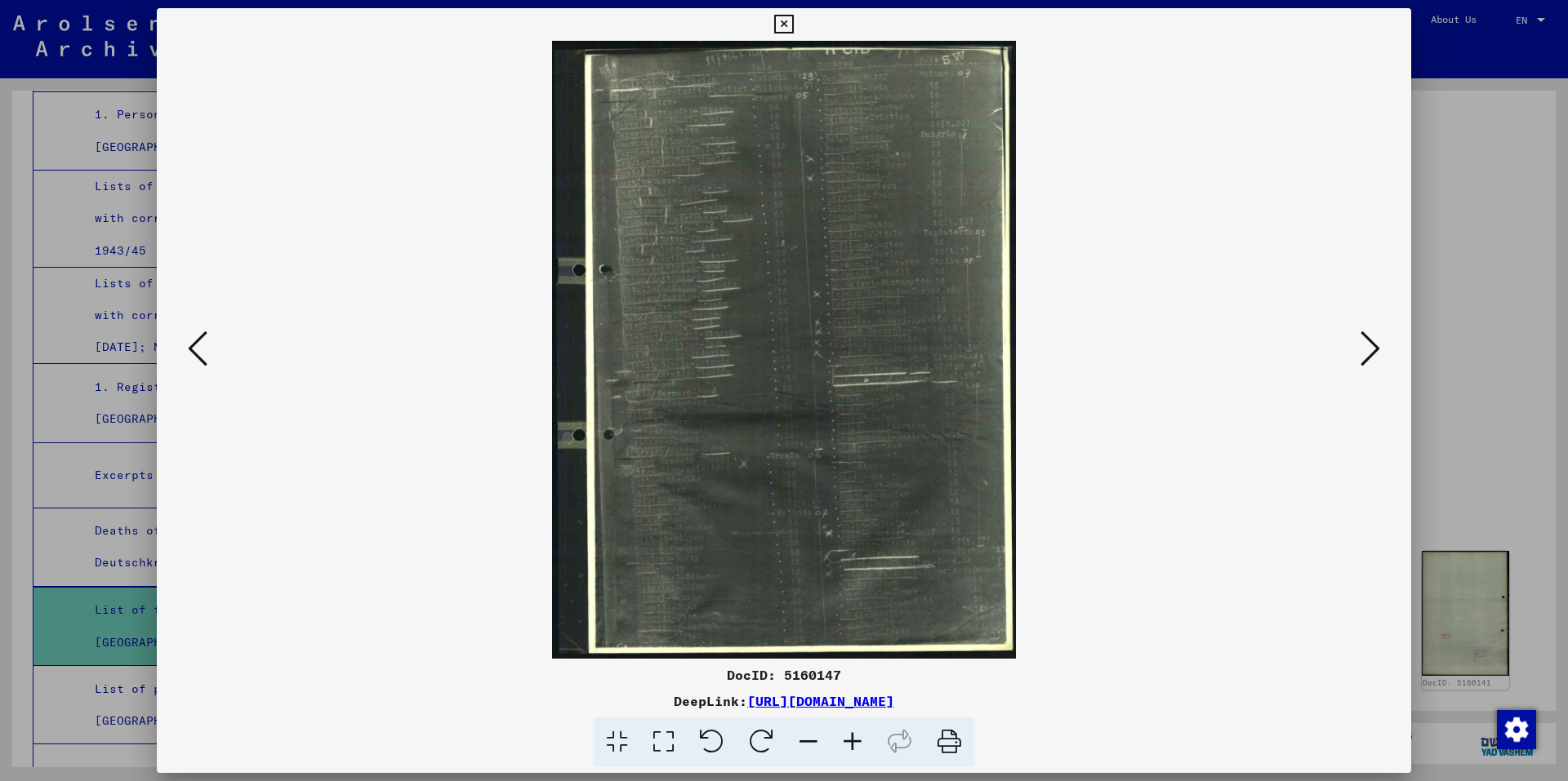
click at [1495, 411] on div at bounding box center [784, 390] width 1568 height 781
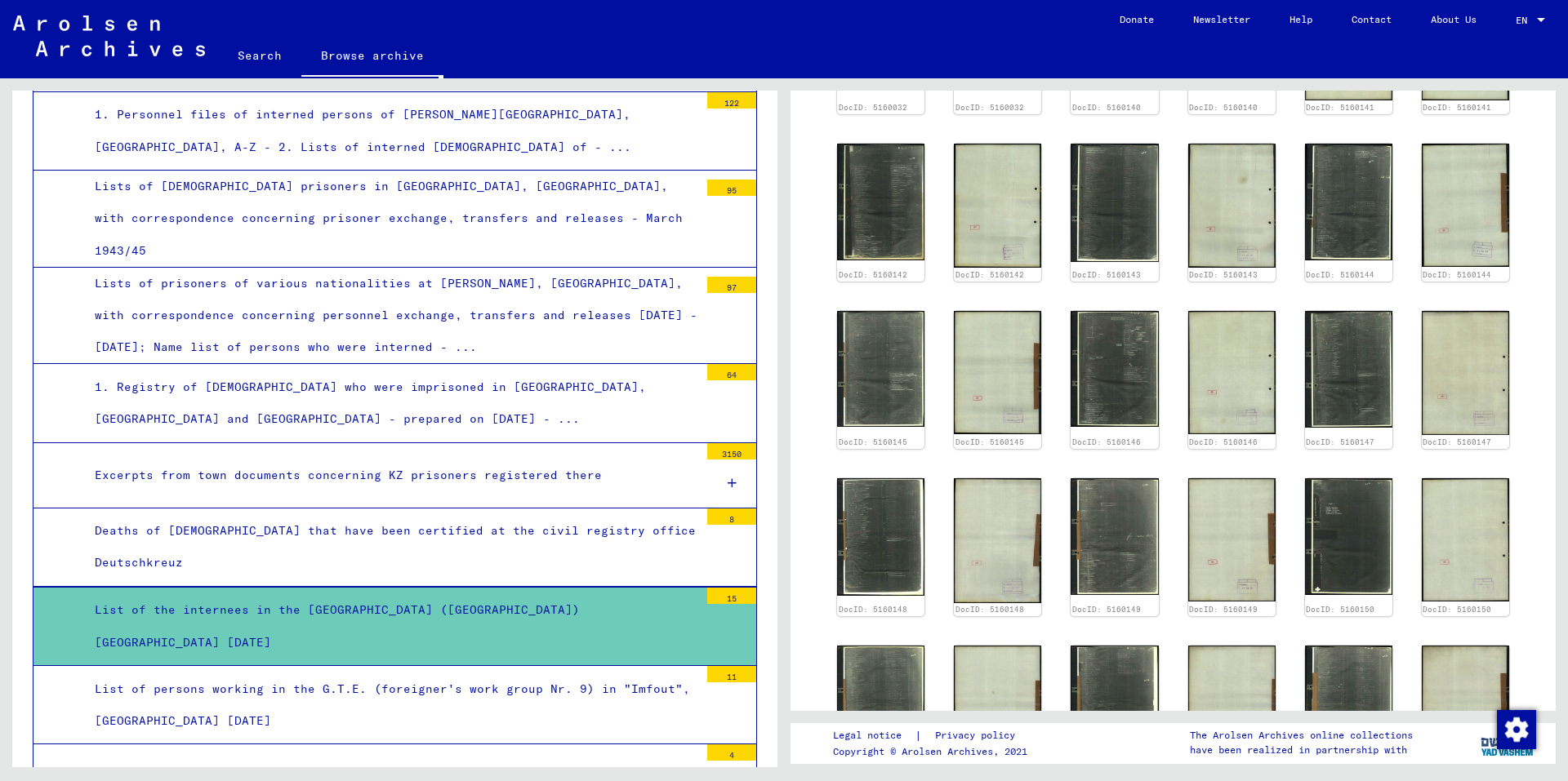
scroll to position [490, 0]
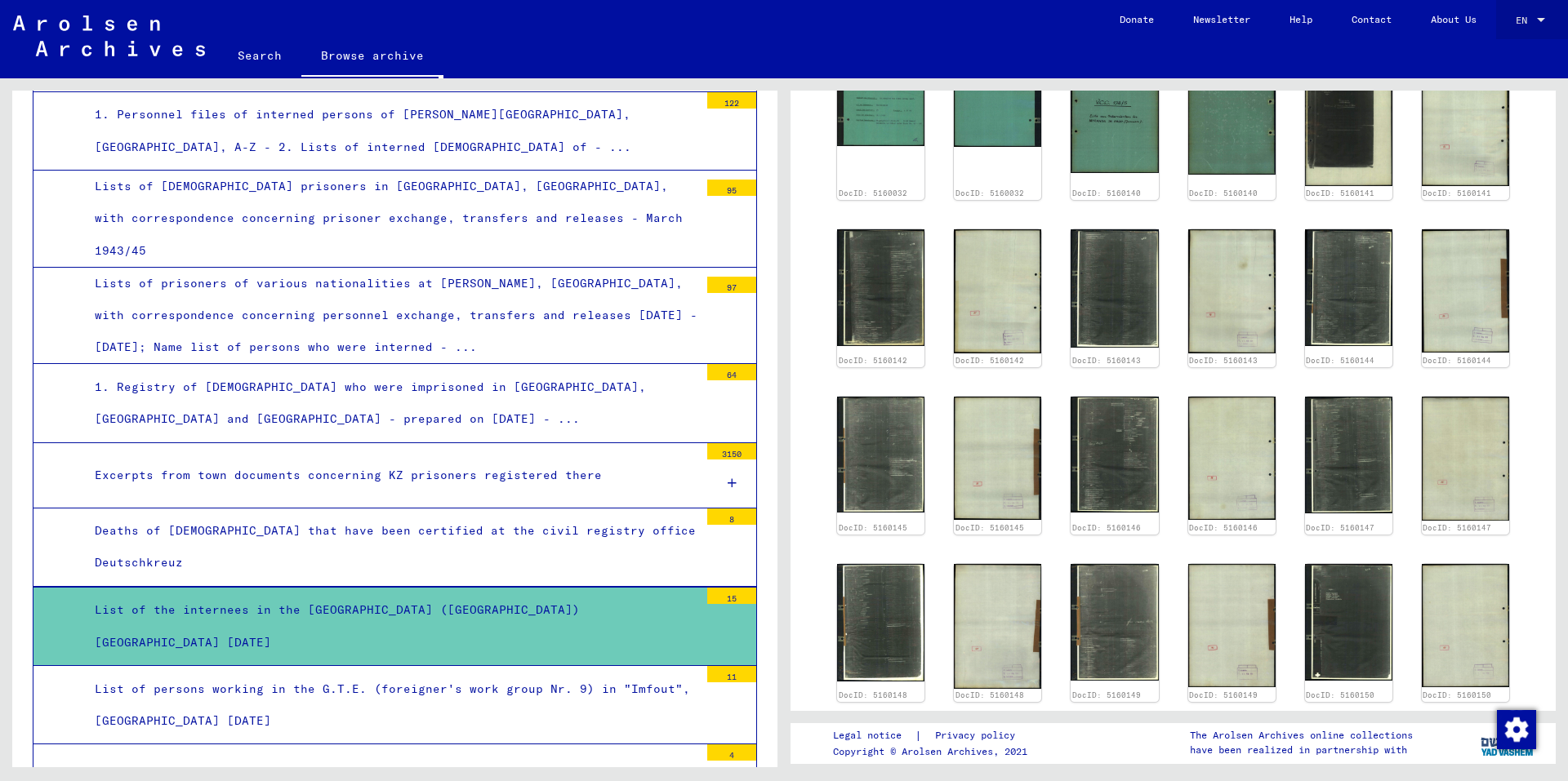
click at [1524, 23] on span "EN" at bounding box center [1524, 20] width 18 height 11
click at [1524, 23] on span "English" at bounding box center [1512, 29] width 66 height 29
click at [1436, 636] on img at bounding box center [1465, 626] width 92 height 130
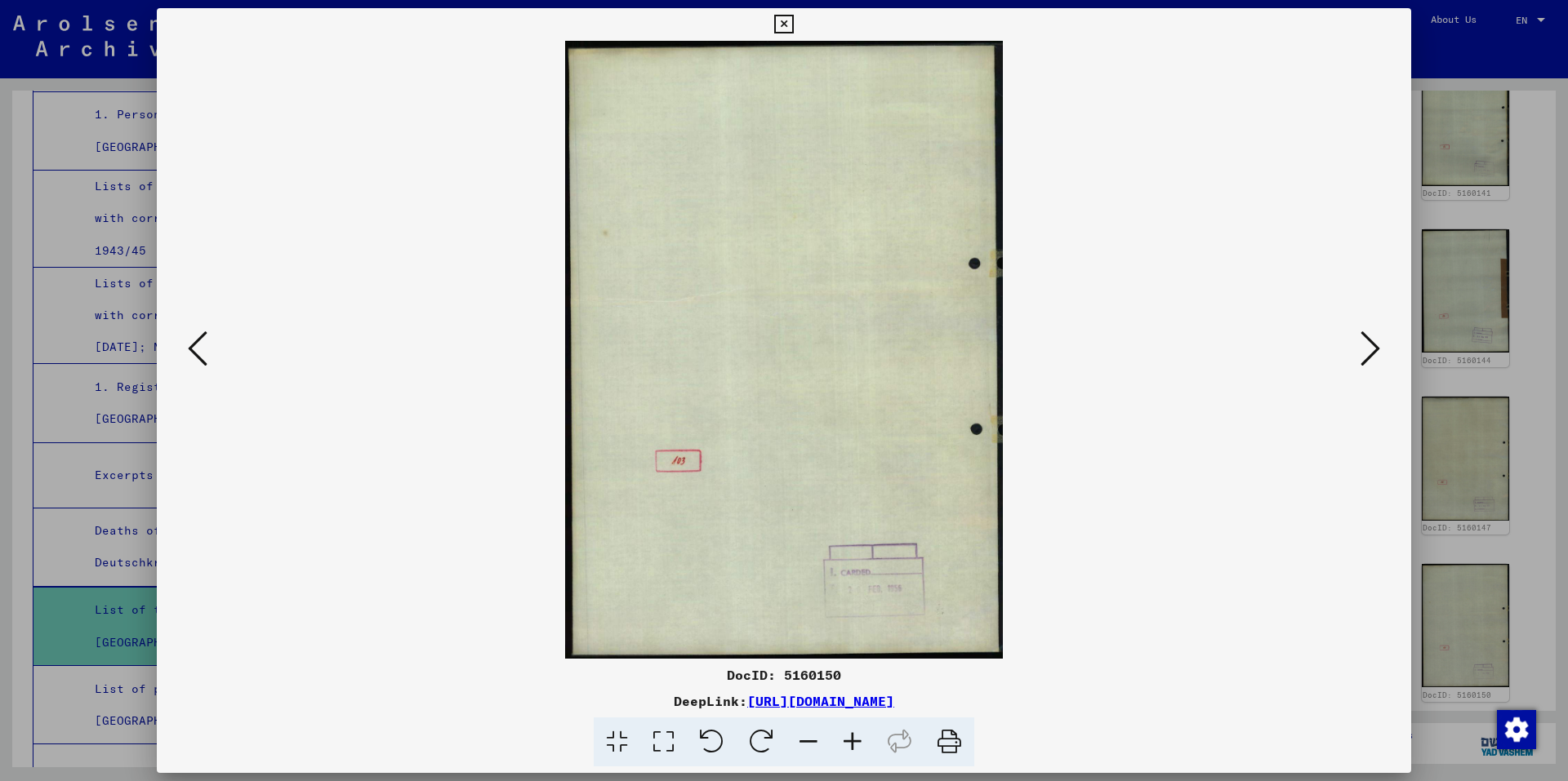
click at [1378, 348] on icon at bounding box center [1370, 349] width 20 height 39
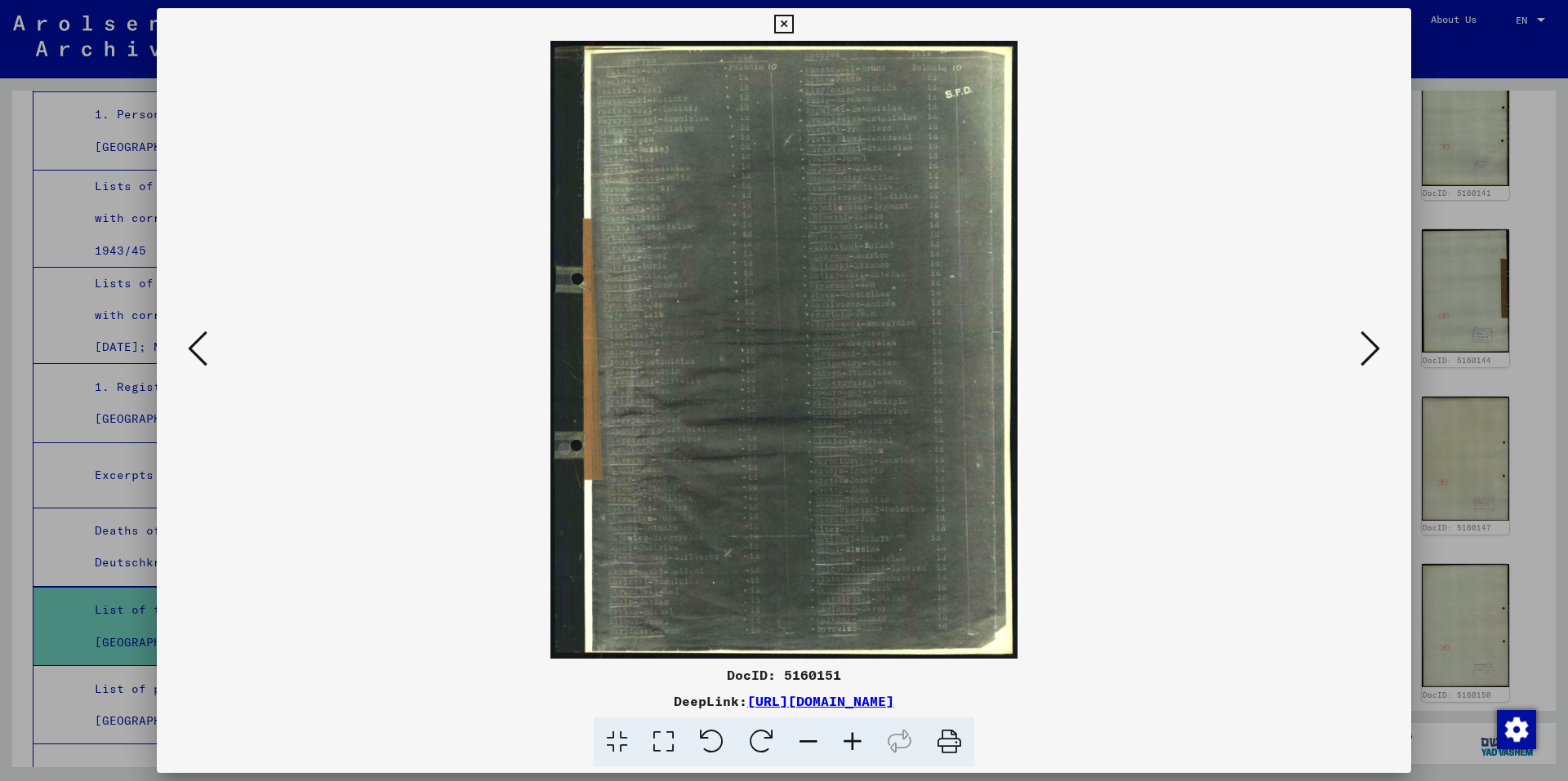
click at [857, 743] on icon at bounding box center [853, 743] width 44 height 50
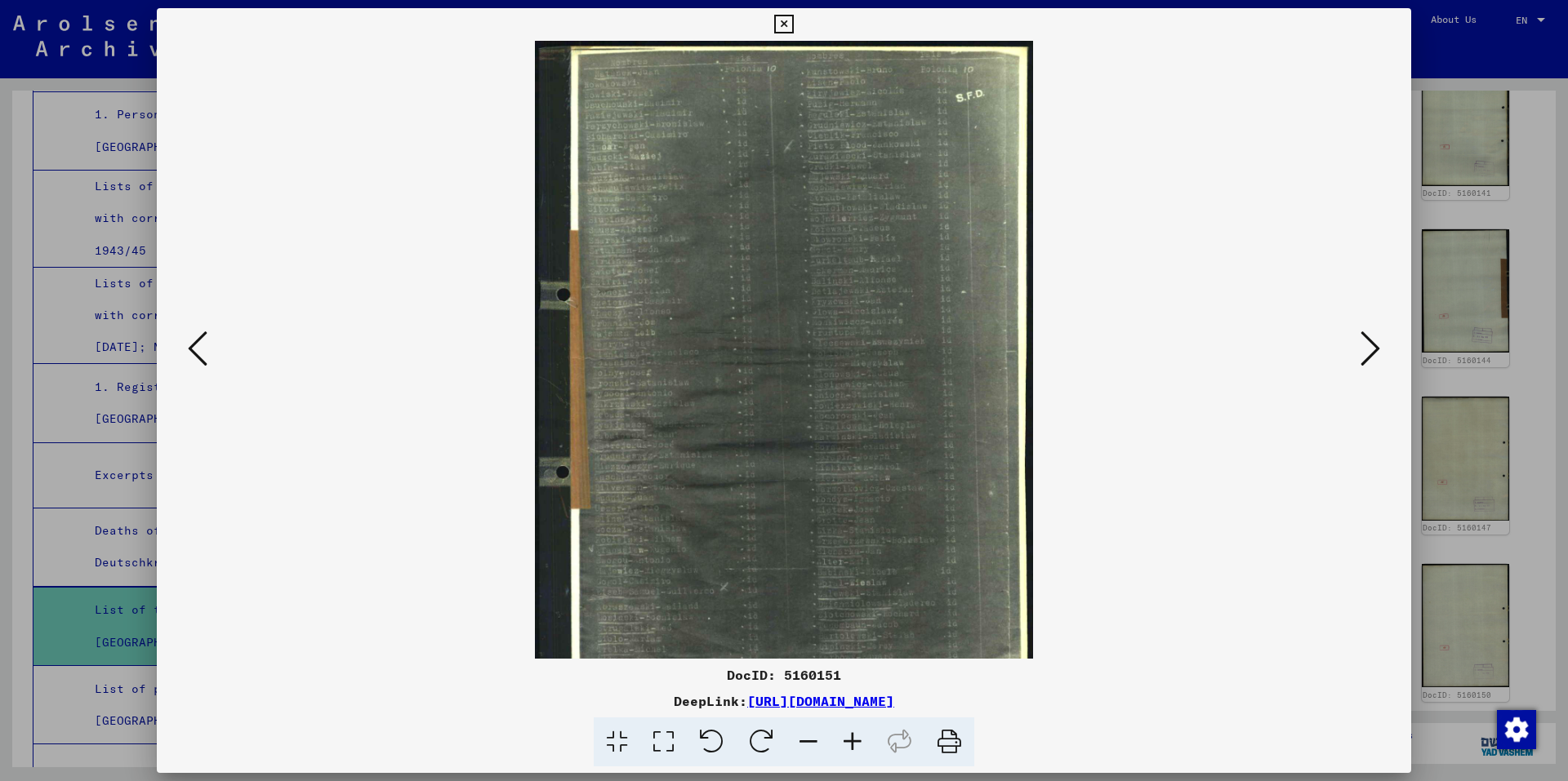
click at [857, 743] on icon at bounding box center [853, 743] width 44 height 50
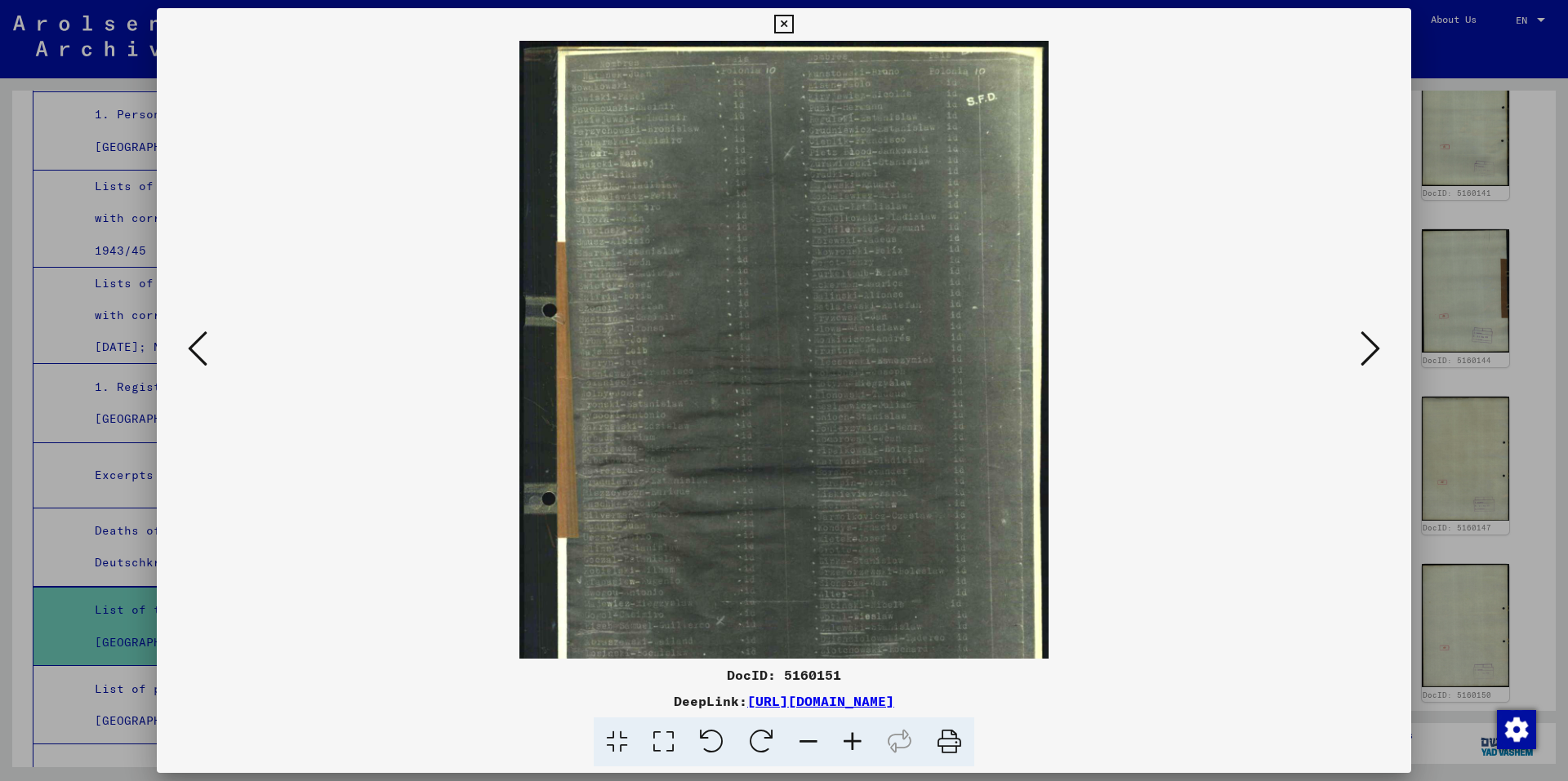
click at [857, 743] on icon at bounding box center [853, 743] width 44 height 50
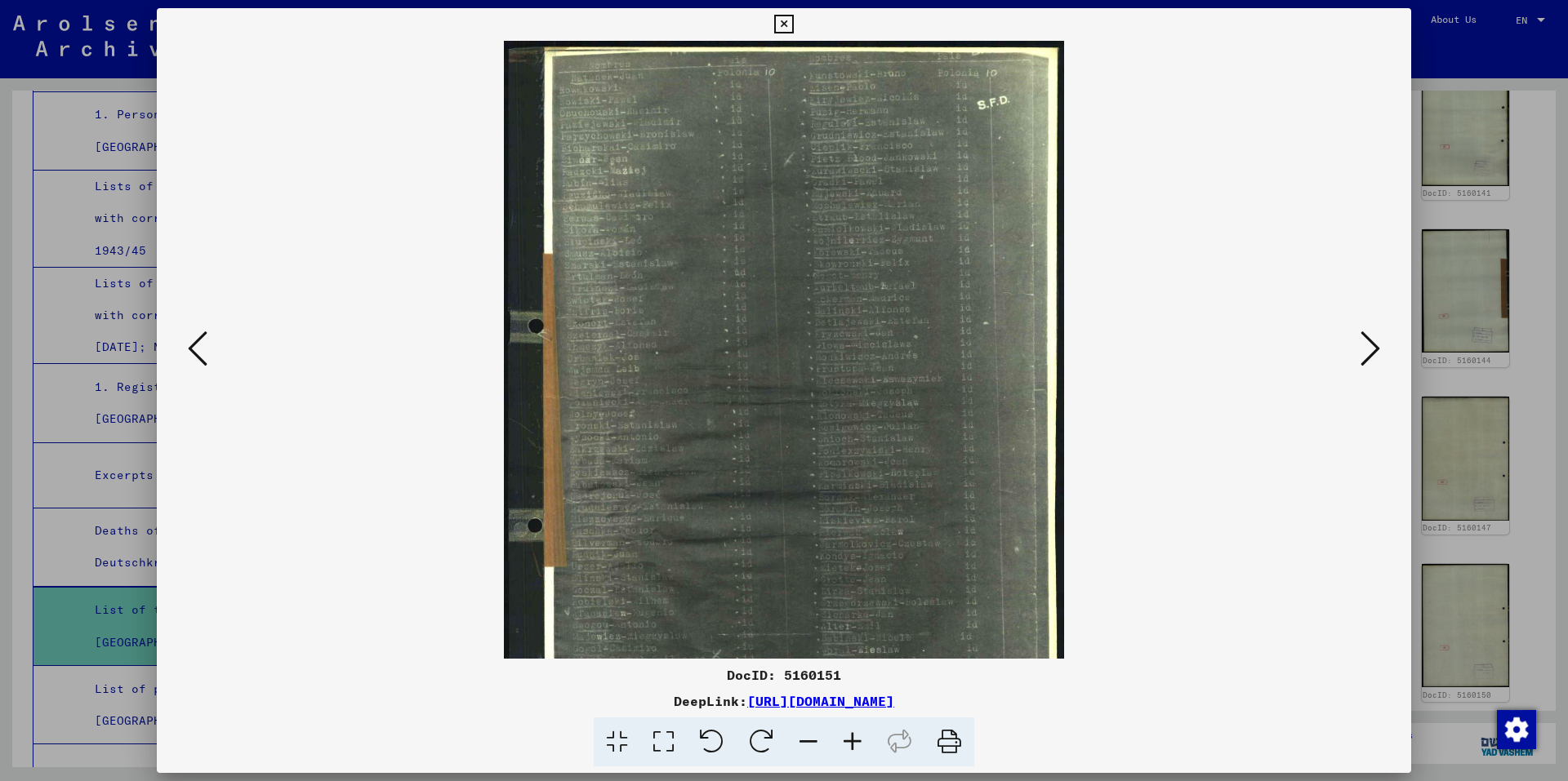
click at [857, 743] on icon at bounding box center [853, 743] width 44 height 50
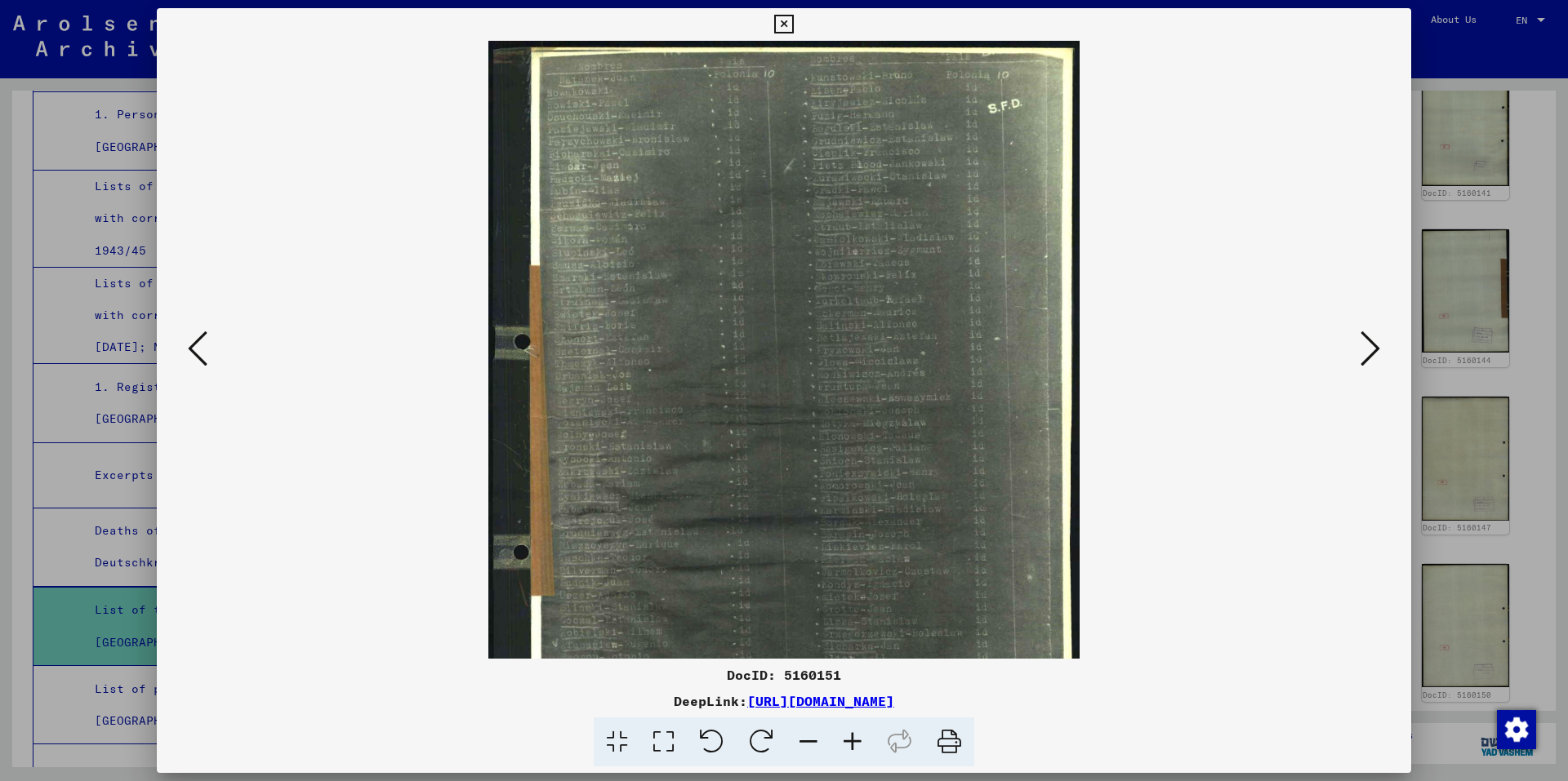
click at [857, 743] on icon at bounding box center [853, 743] width 44 height 50
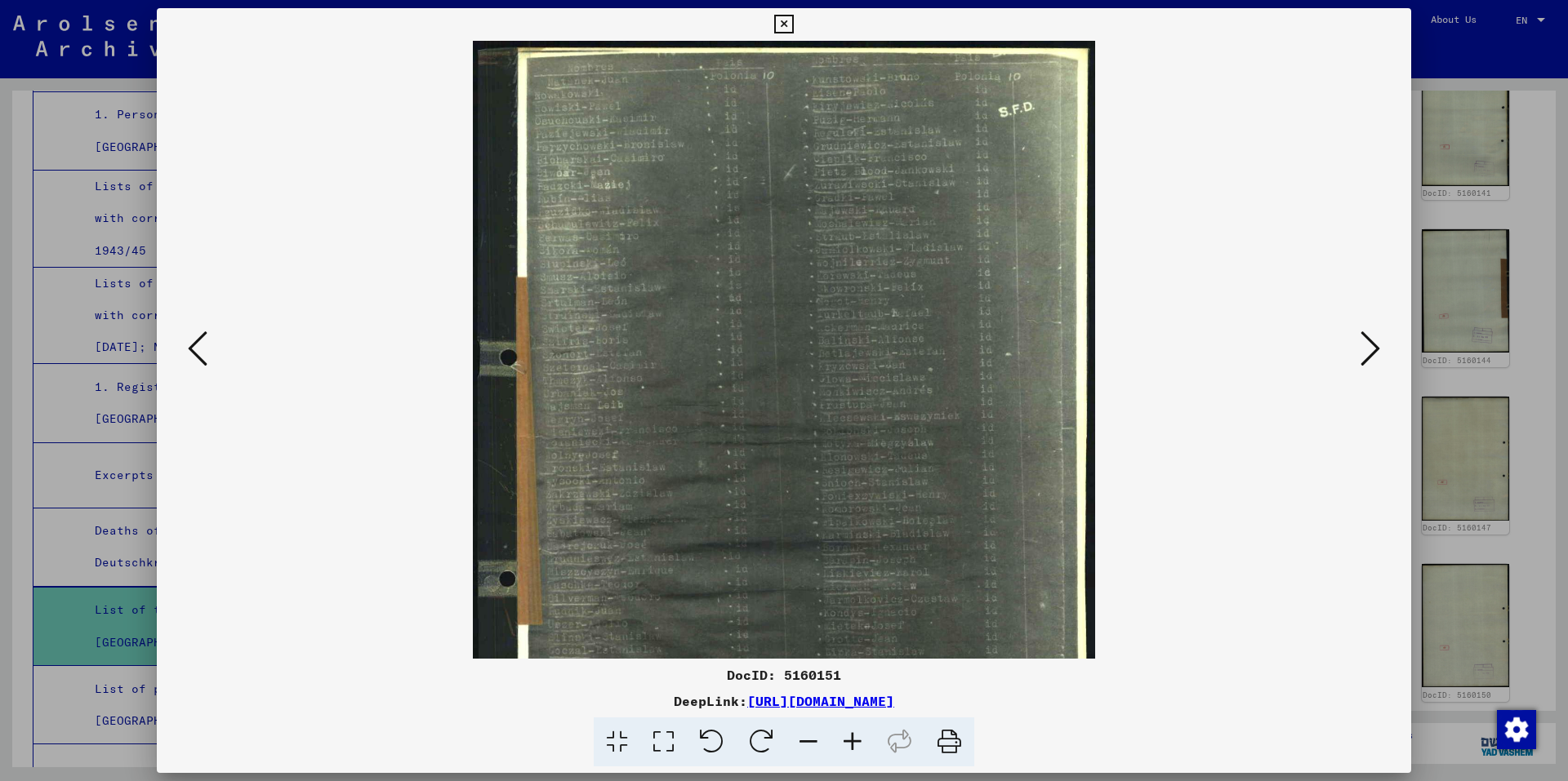
click at [857, 743] on icon at bounding box center [853, 743] width 44 height 50
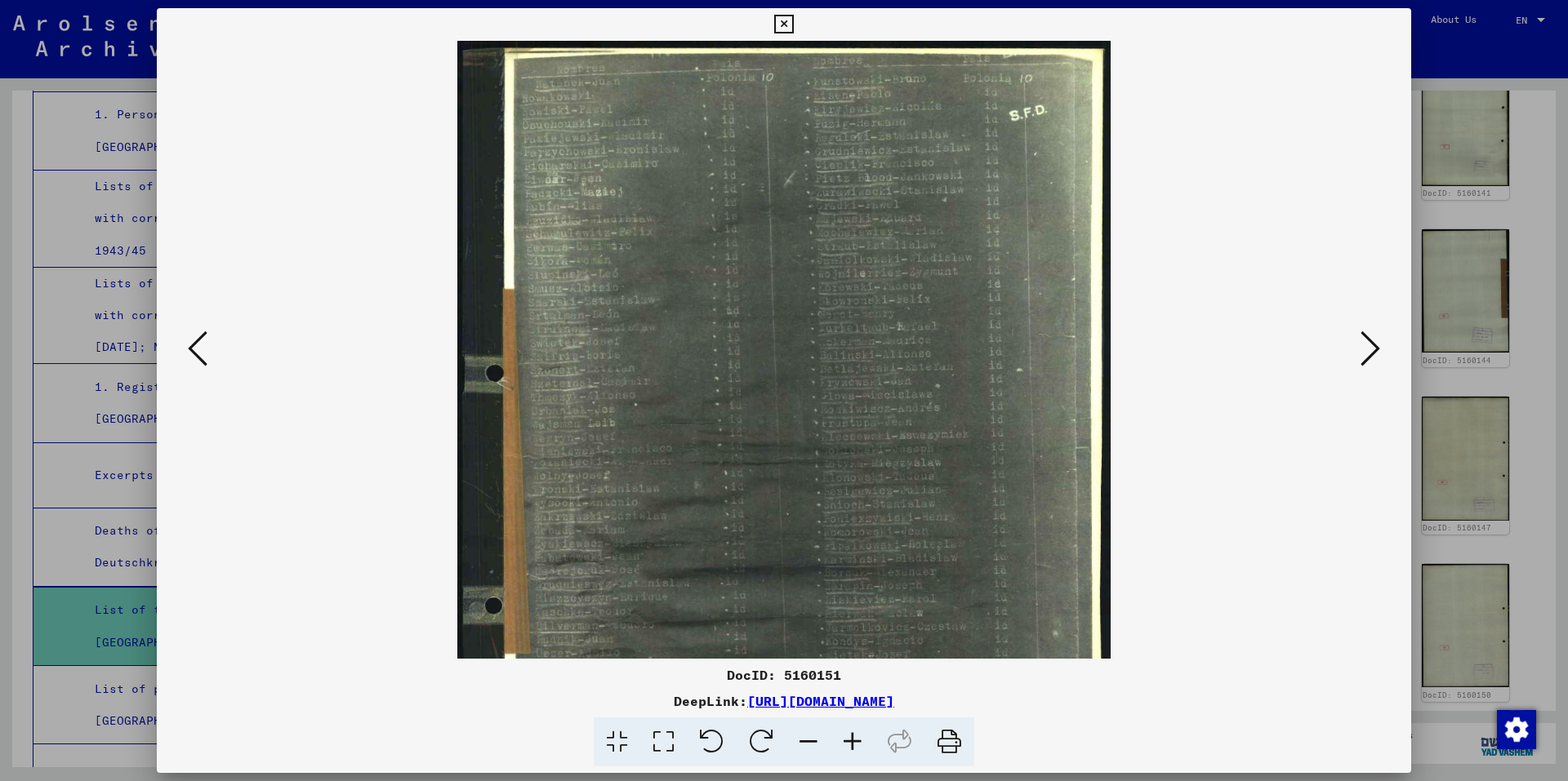
click at [857, 743] on icon at bounding box center [853, 743] width 44 height 50
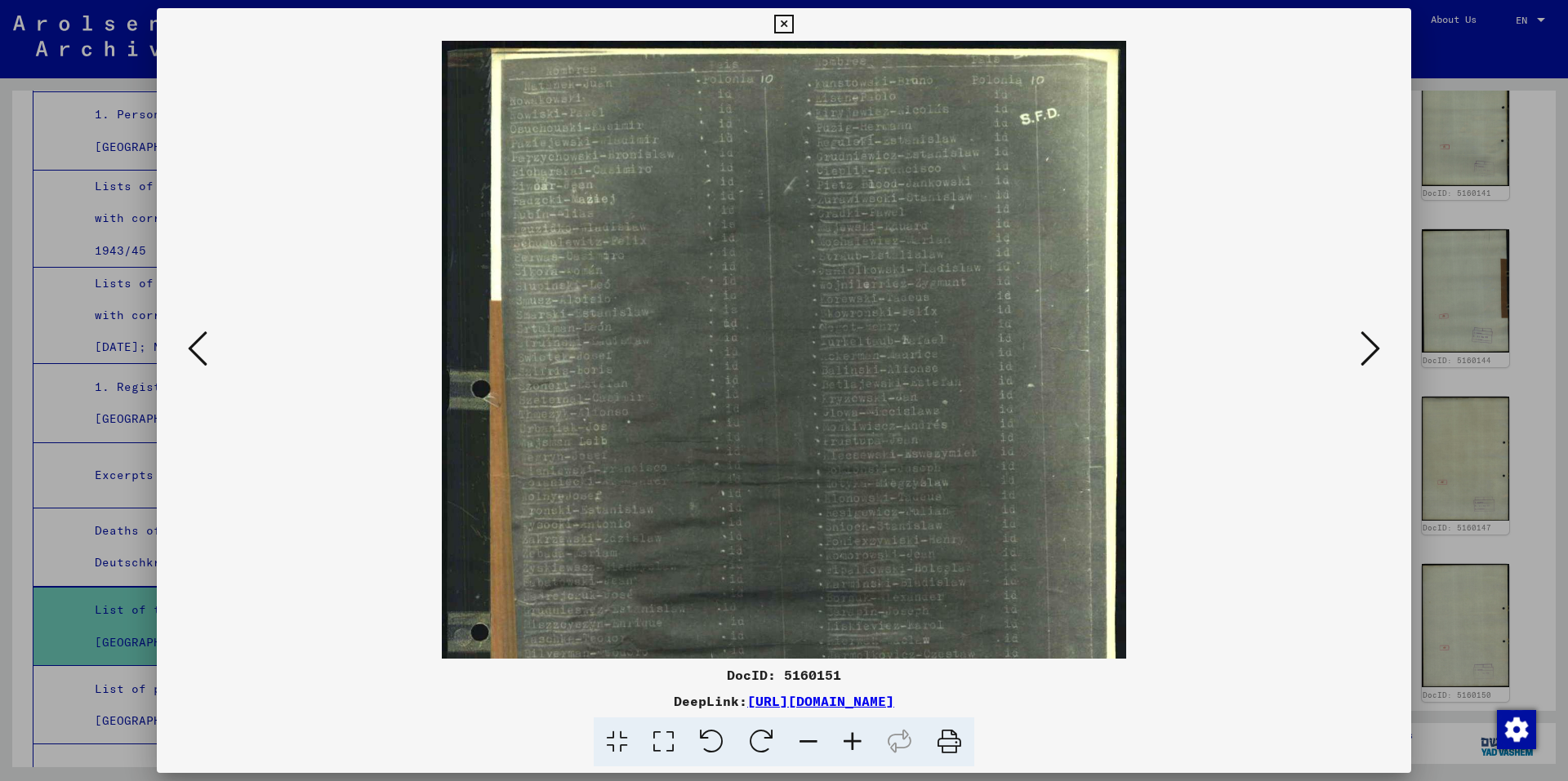
click at [857, 743] on icon at bounding box center [853, 743] width 44 height 50
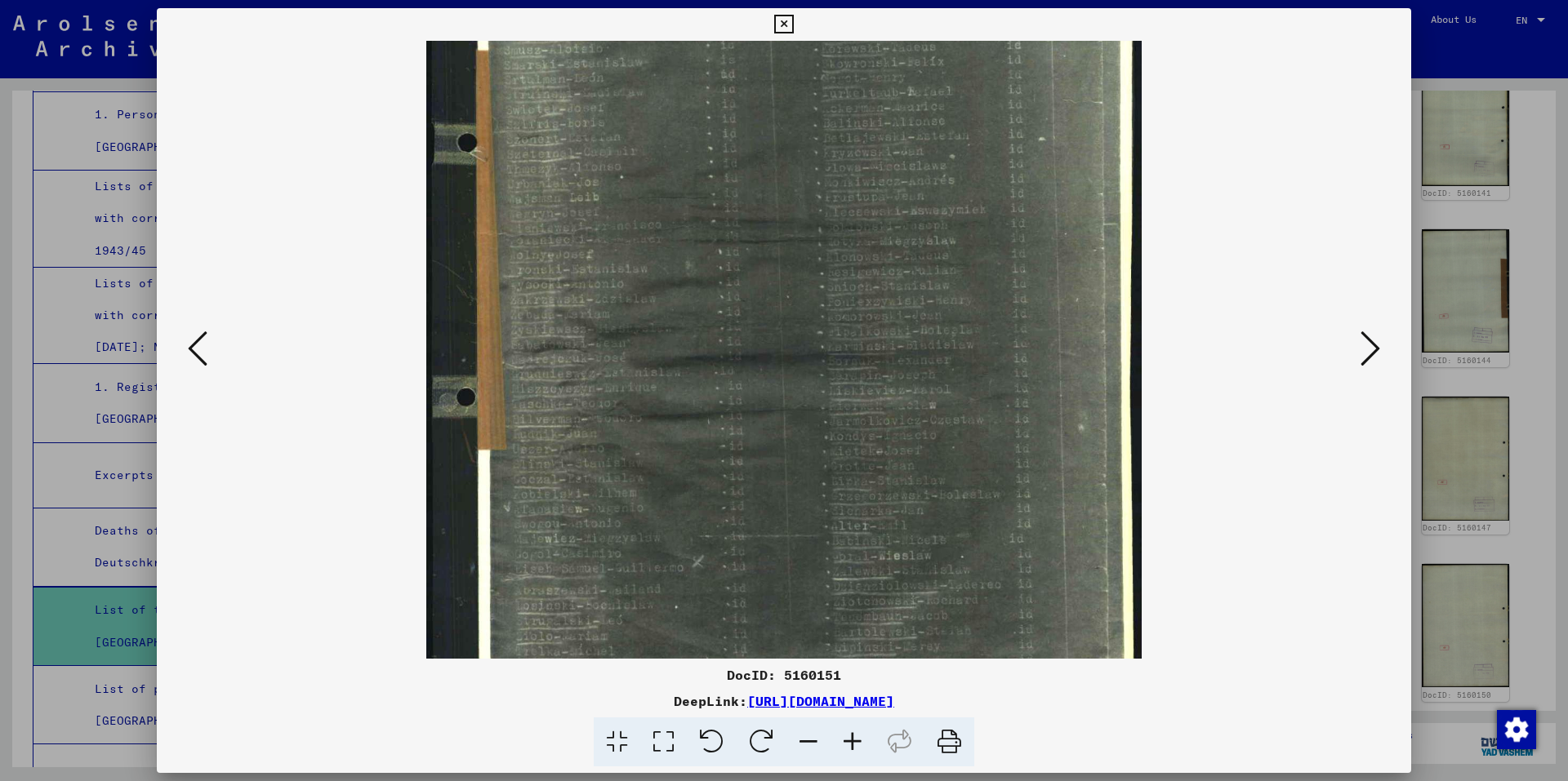
scroll to position [263, 0]
drag, startPoint x: 914, startPoint y: 505, endPoint x: 925, endPoint y: 242, distance: 263.2
click at [925, 242] on img at bounding box center [784, 249] width 715 height 944
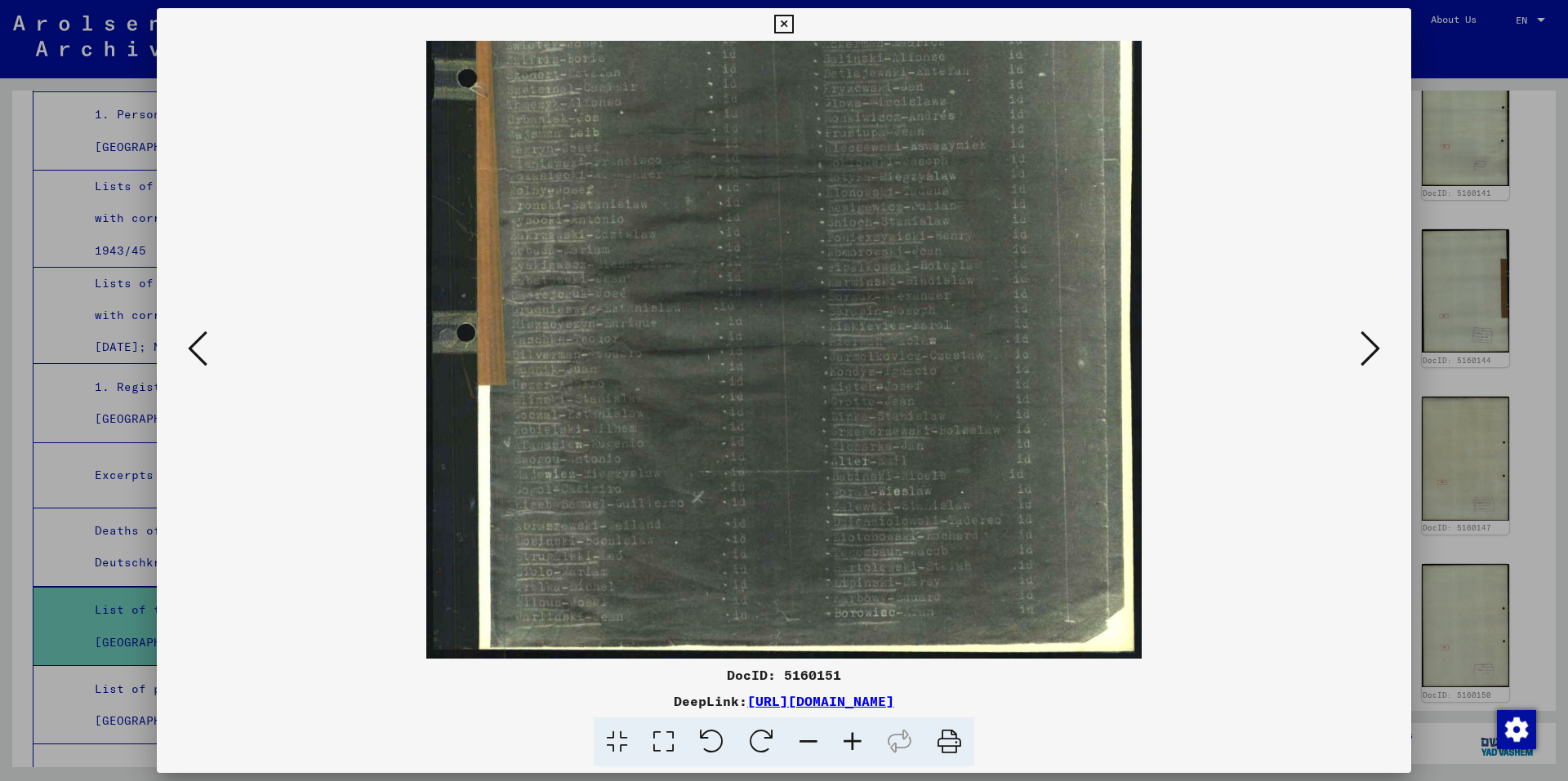
drag, startPoint x: 663, startPoint y: 384, endPoint x: 820, endPoint y: 210, distance: 234.4
click at [820, 210] on img at bounding box center [784, 186] width 715 height 944
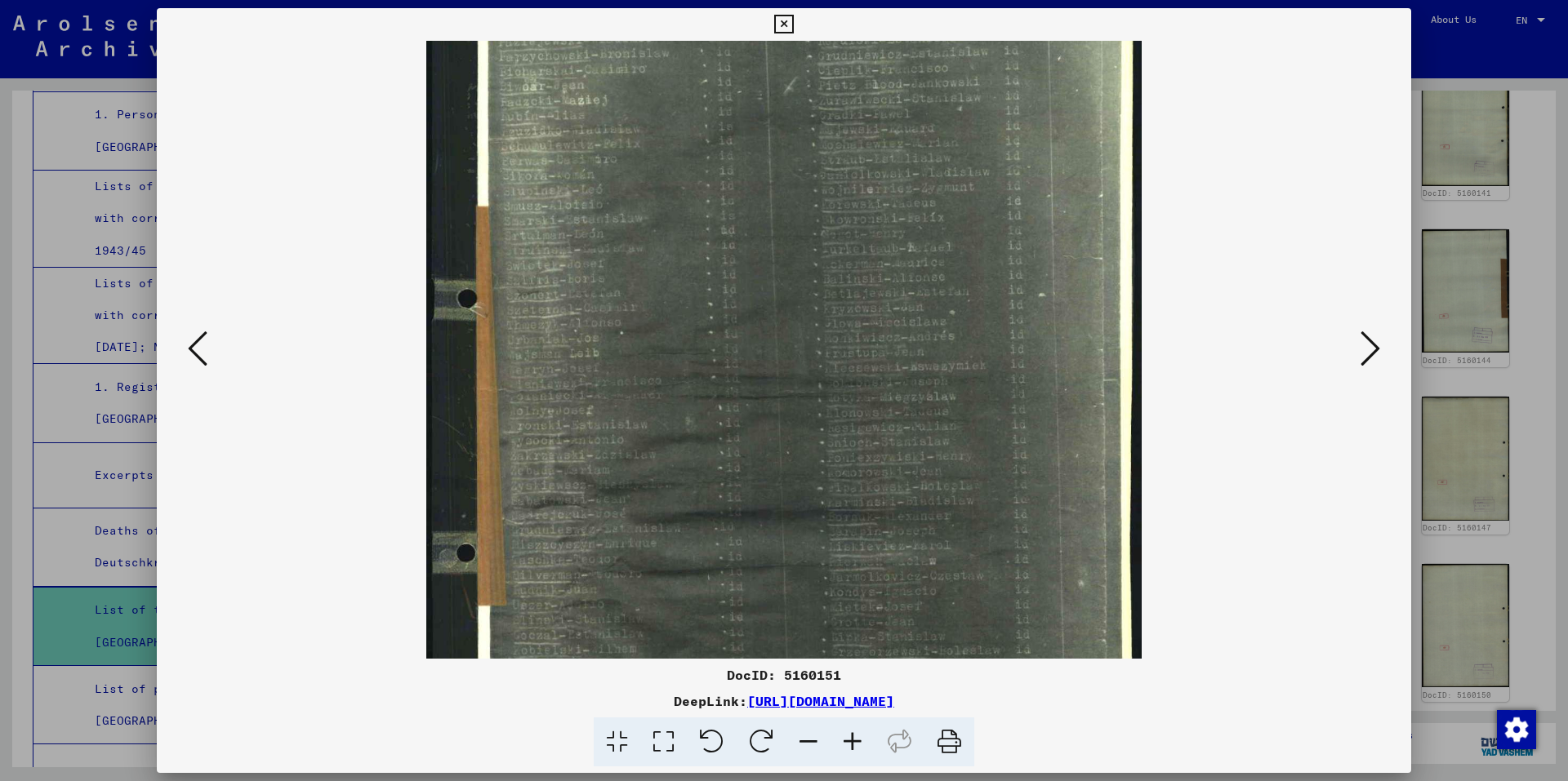
scroll to position [104, 0]
drag, startPoint x: 669, startPoint y: 299, endPoint x: 667, endPoint y: 522, distance: 223.0
click at [667, 522] on img at bounding box center [784, 409] width 715 height 944
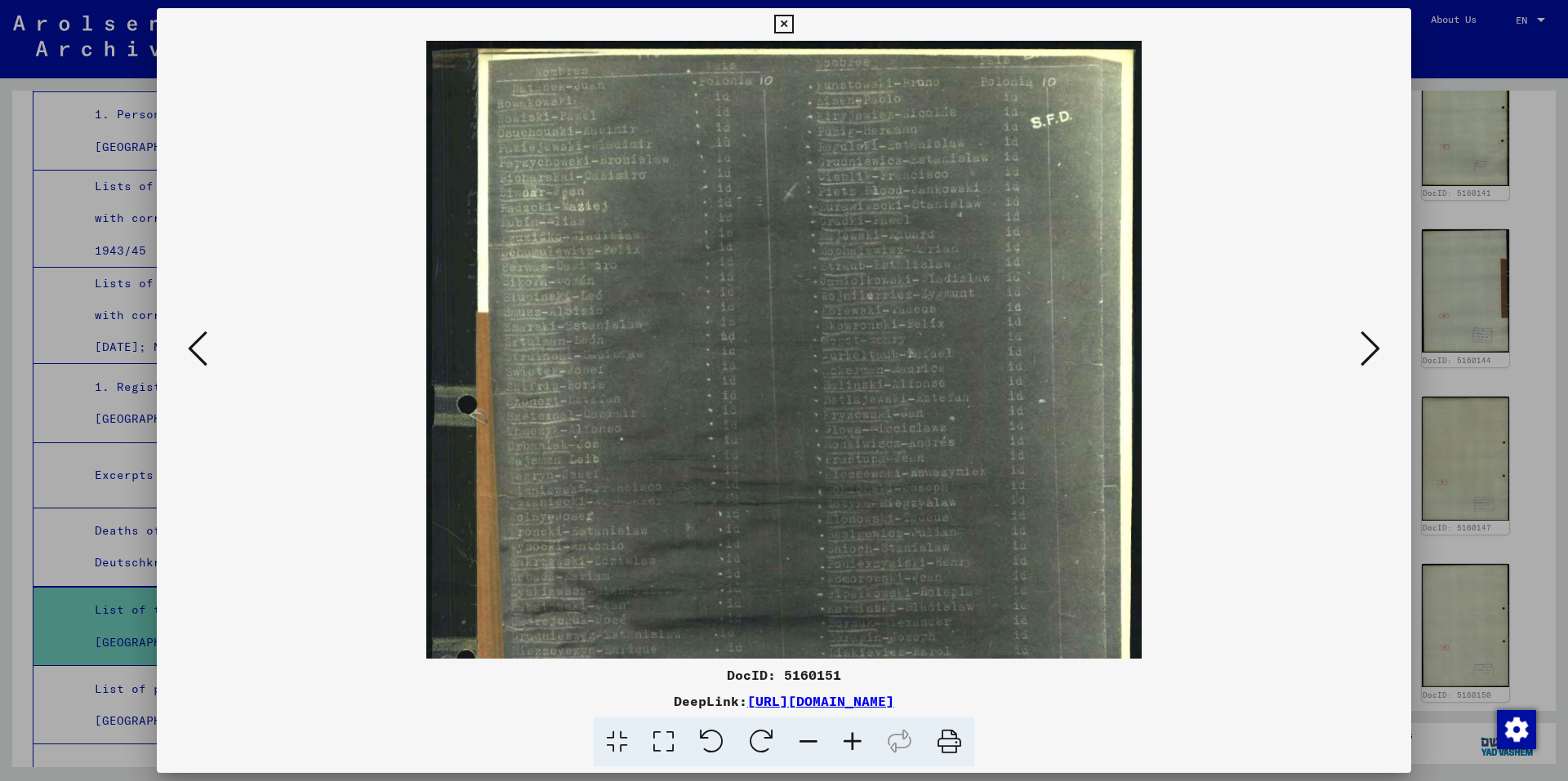
drag, startPoint x: 666, startPoint y: 135, endPoint x: 664, endPoint y: 592, distance: 457.0
click at [666, 599] on img at bounding box center [784, 513] width 715 height 944
click at [788, 26] on icon at bounding box center [784, 24] width 19 height 20
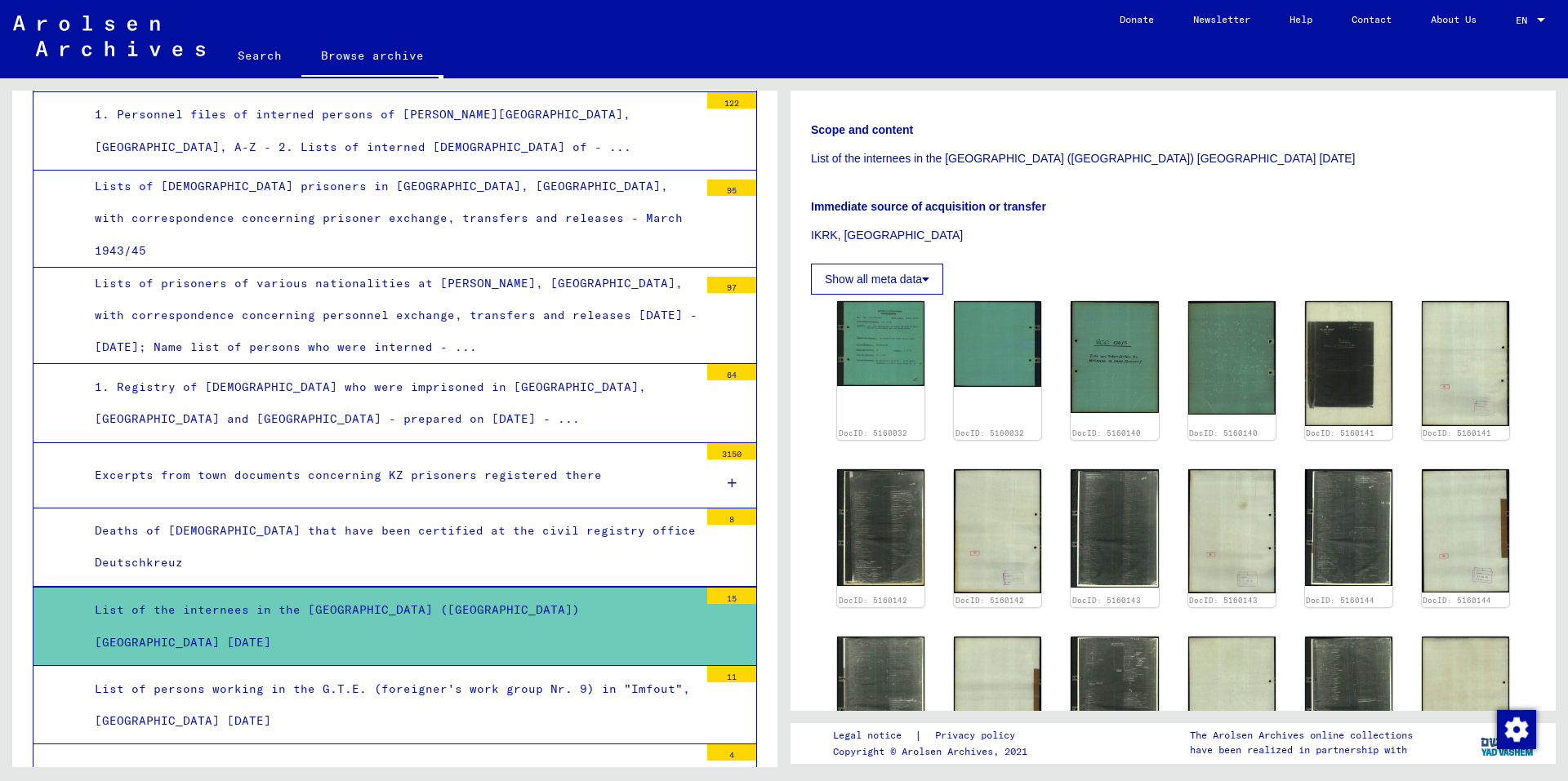
scroll to position [245, 0]
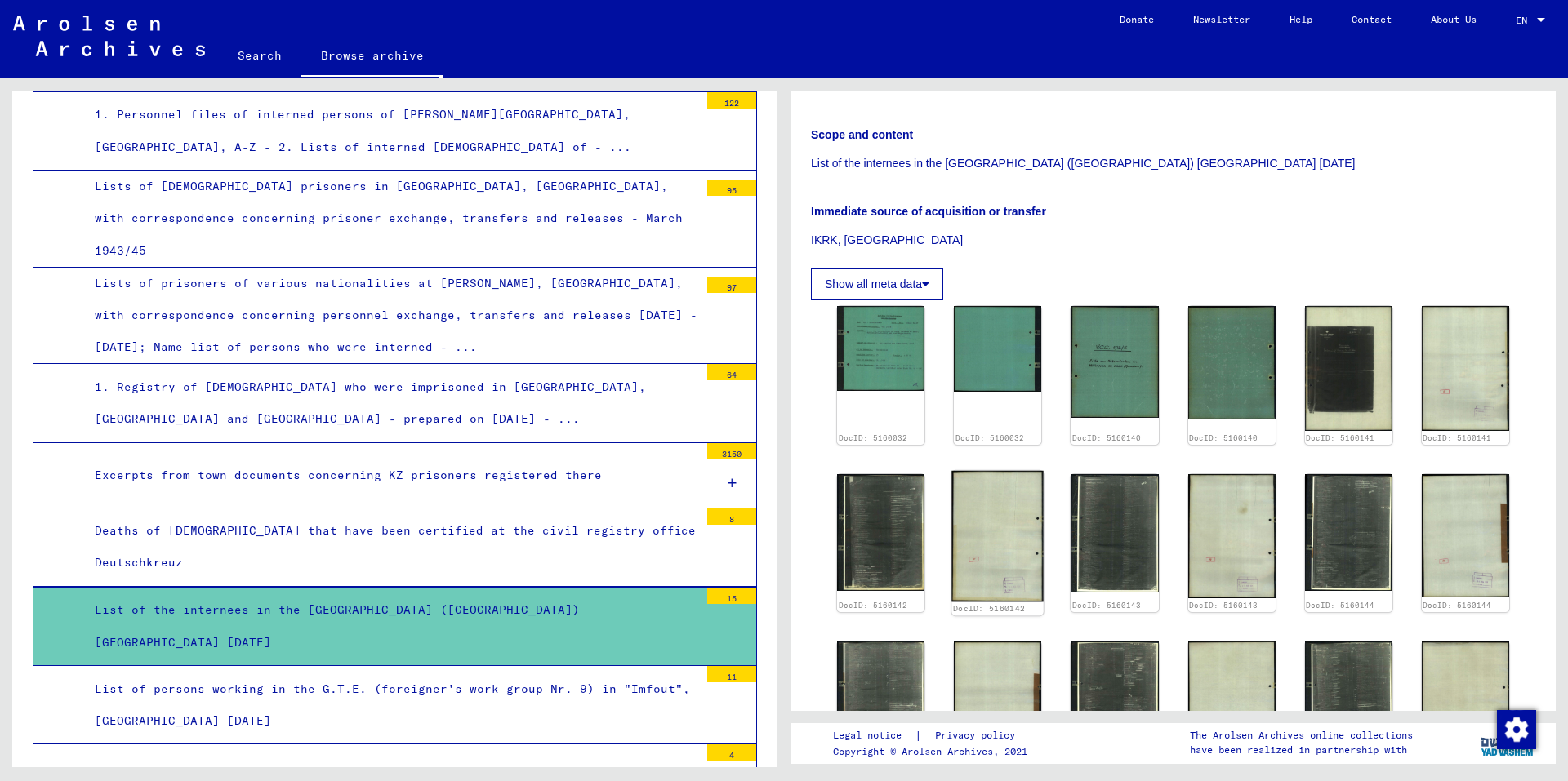
click at [995, 530] on img at bounding box center [997, 536] width 92 height 131
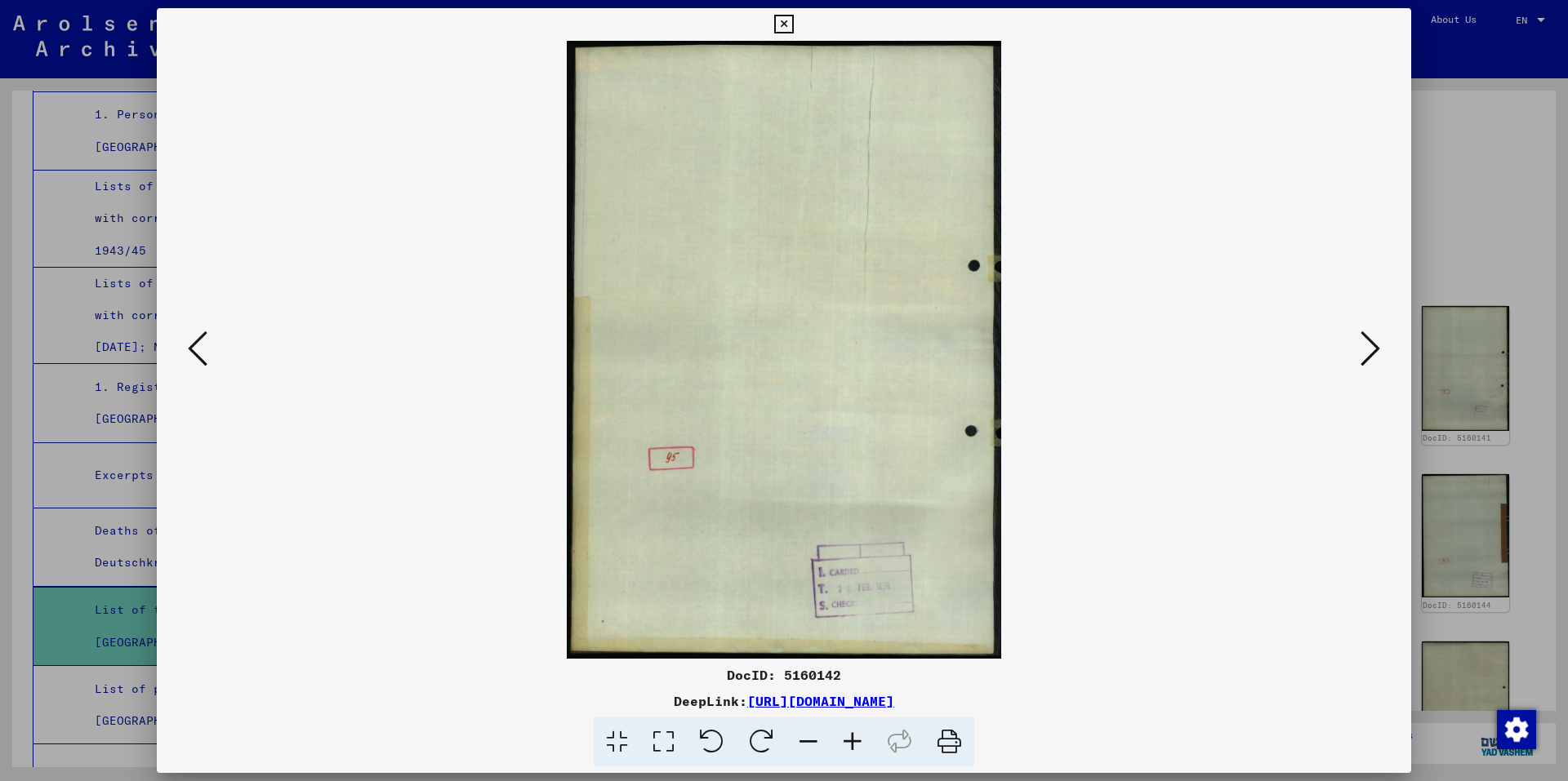
click at [1367, 346] on icon at bounding box center [1370, 349] width 20 height 39
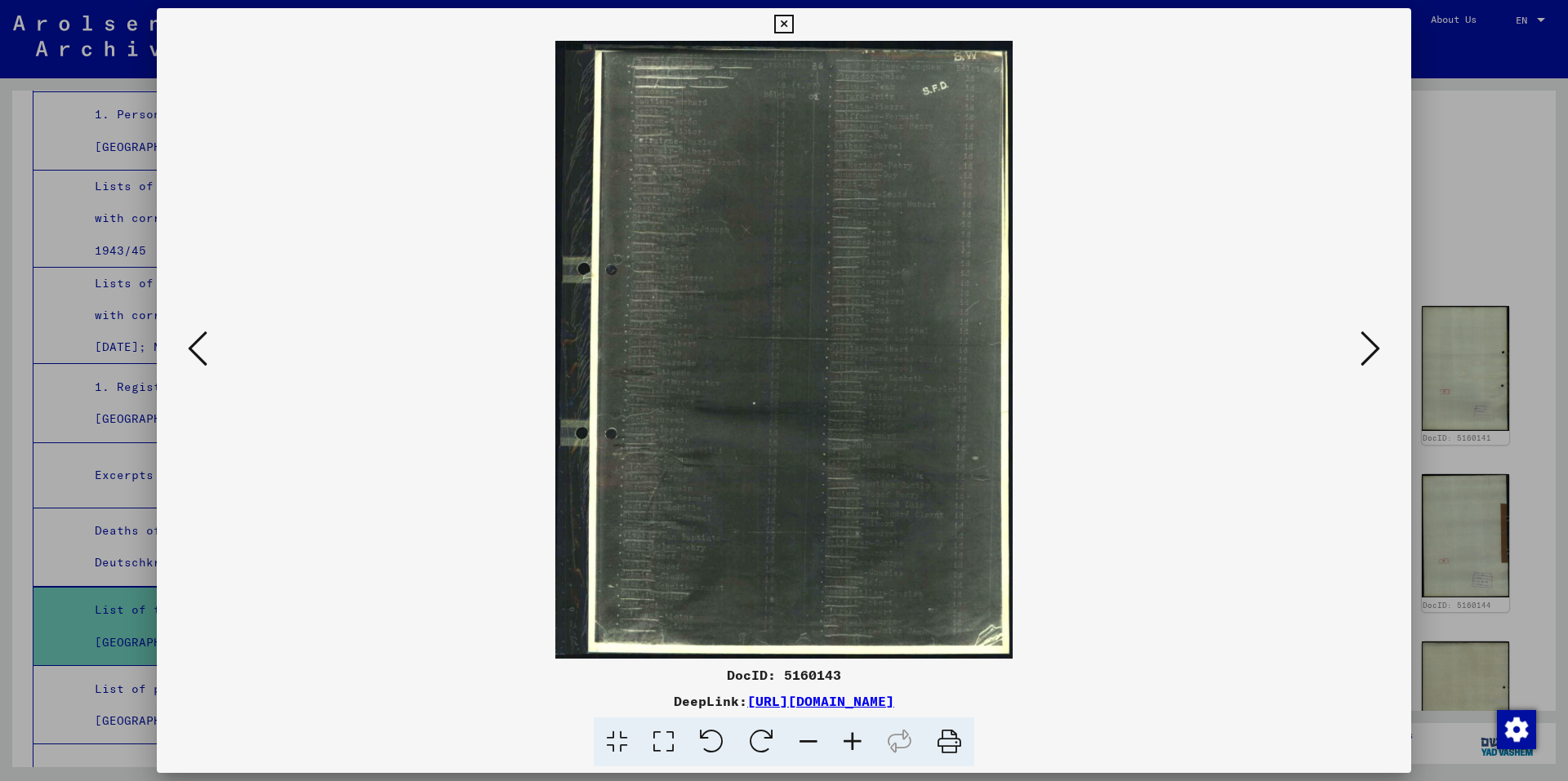
click at [850, 736] on icon at bounding box center [853, 743] width 44 height 50
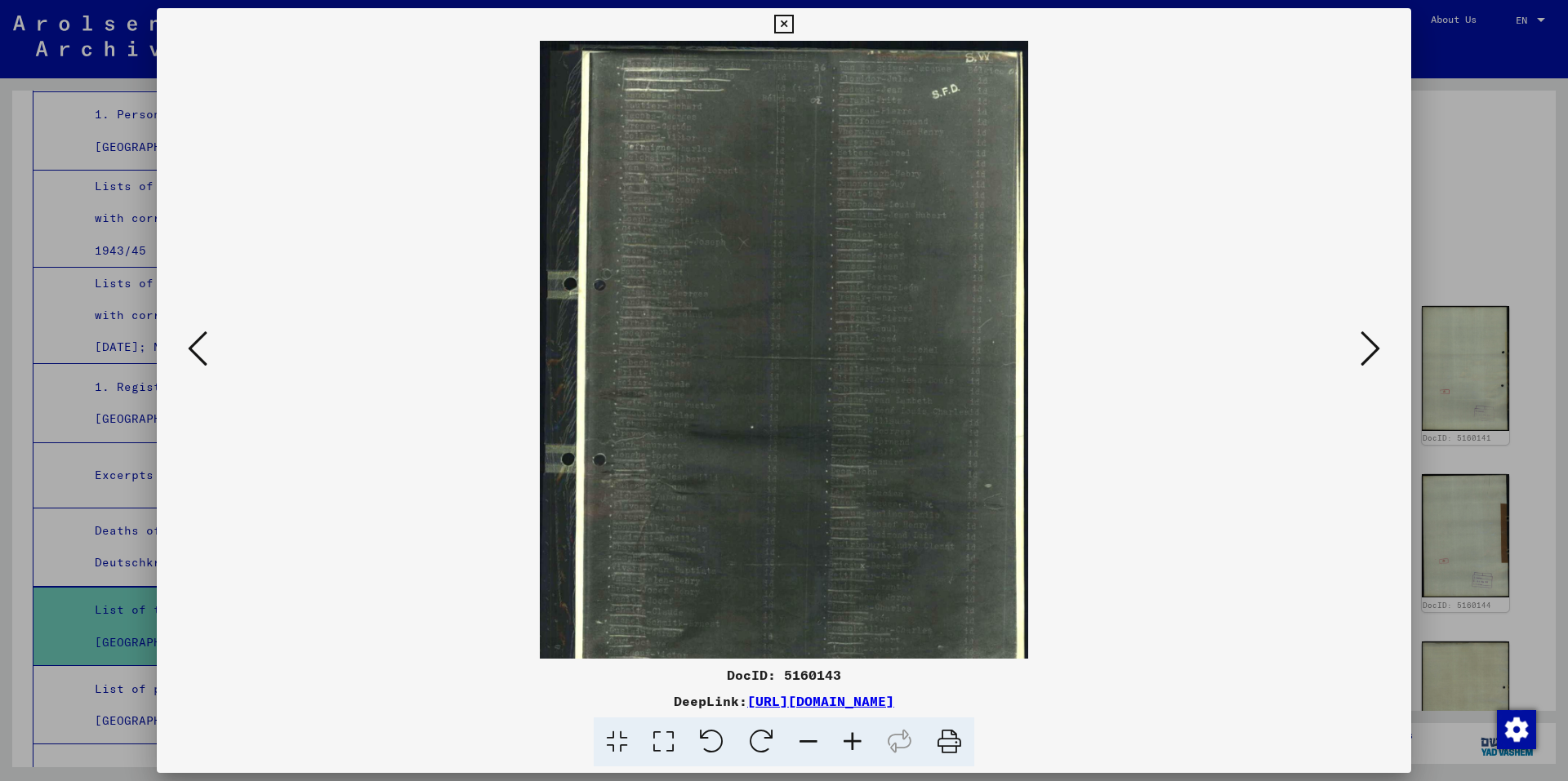
click at [850, 736] on icon at bounding box center [853, 743] width 44 height 50
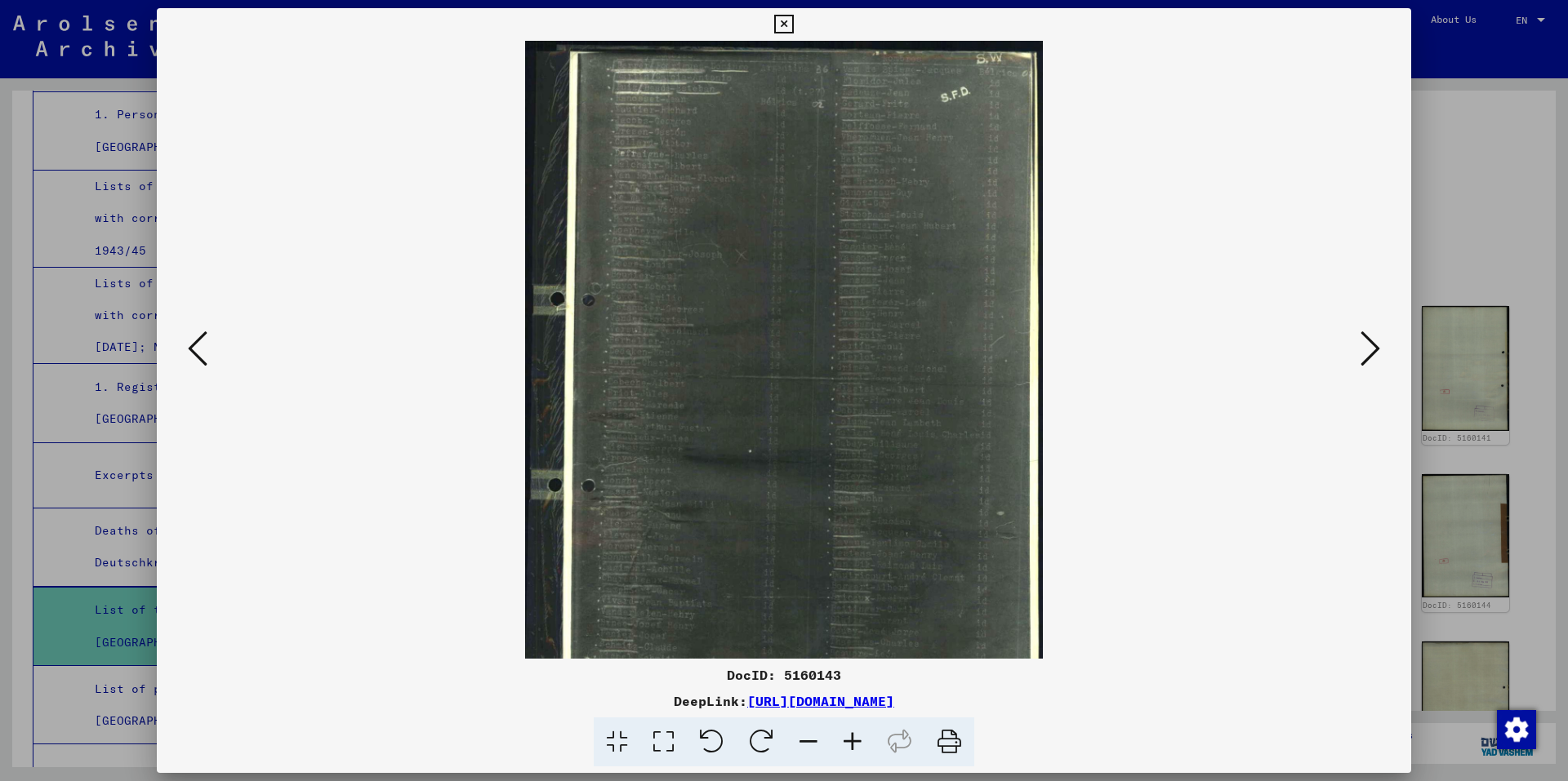
click at [850, 736] on icon at bounding box center [853, 743] width 44 height 50
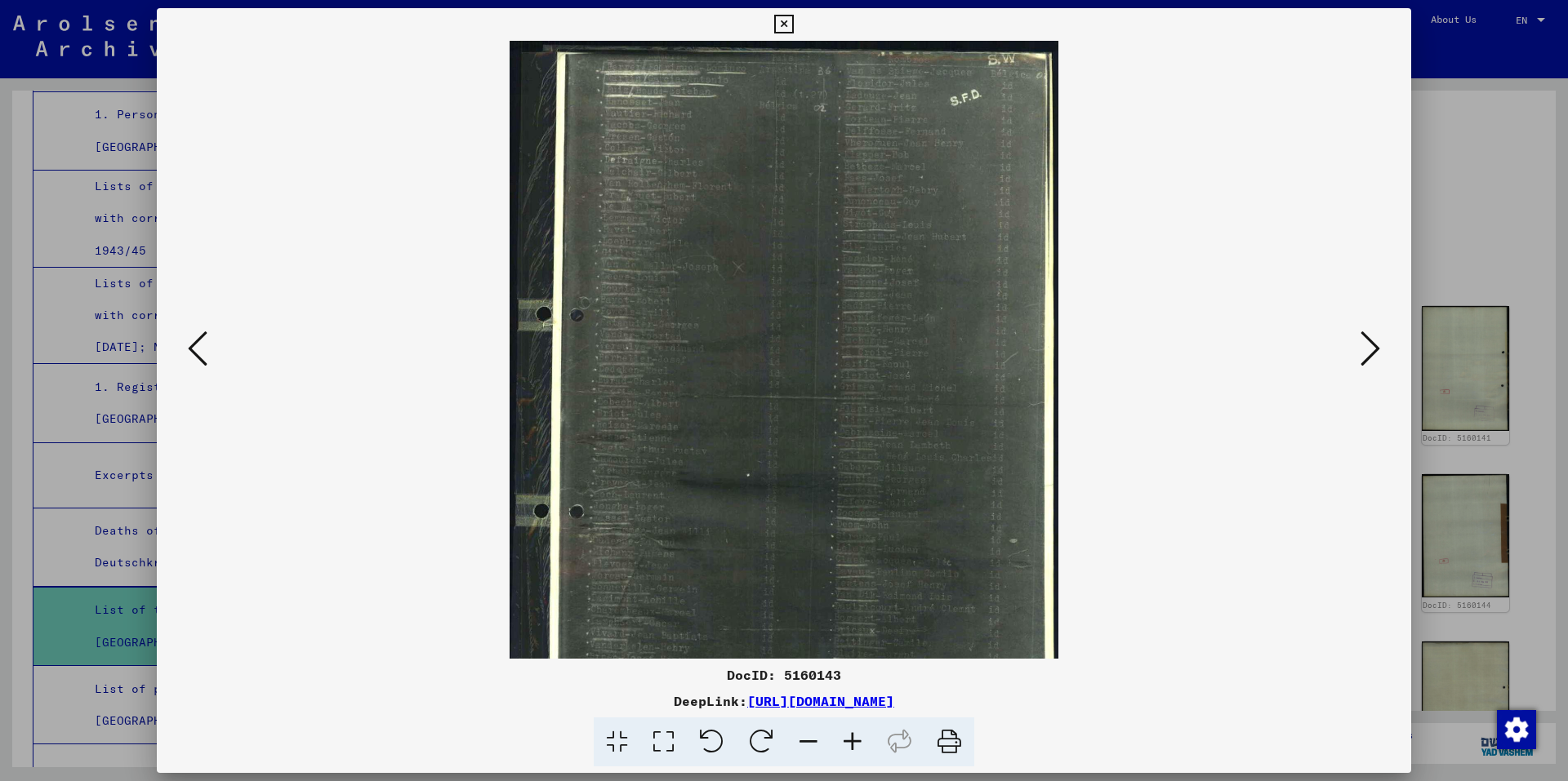
click at [850, 736] on icon at bounding box center [853, 743] width 44 height 50
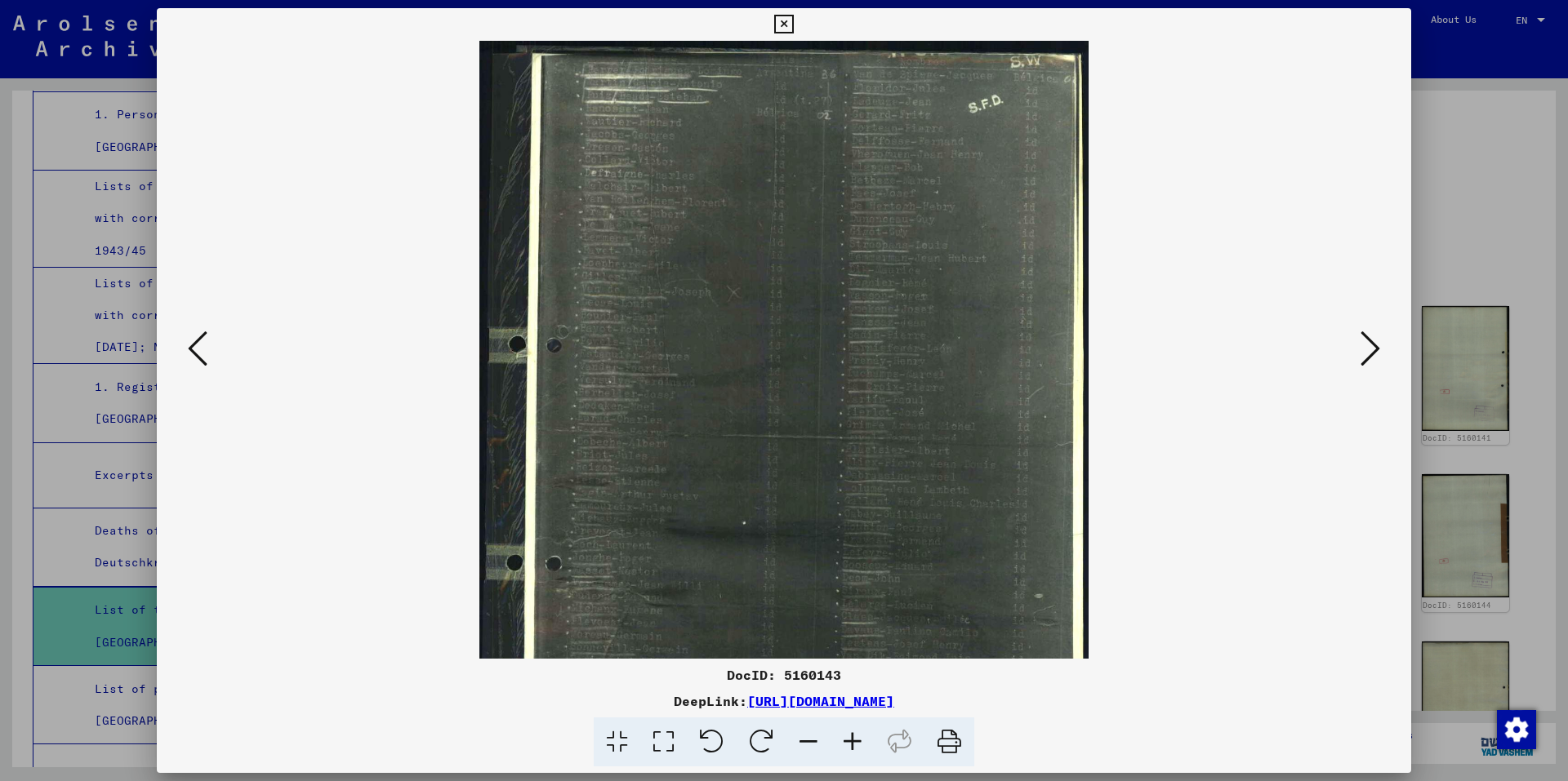
click at [850, 736] on icon at bounding box center [853, 743] width 44 height 50
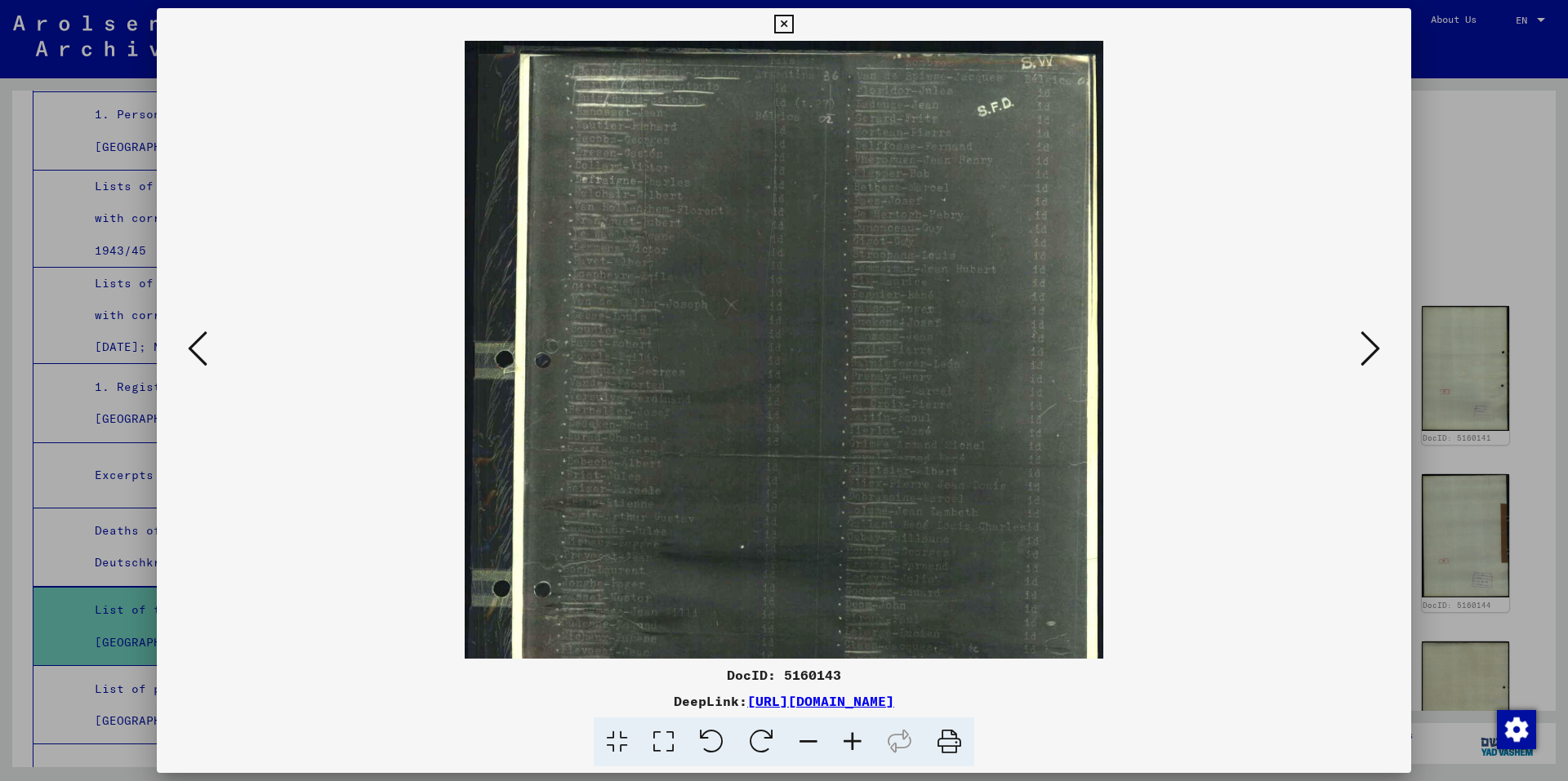
click at [850, 736] on icon at bounding box center [853, 743] width 44 height 50
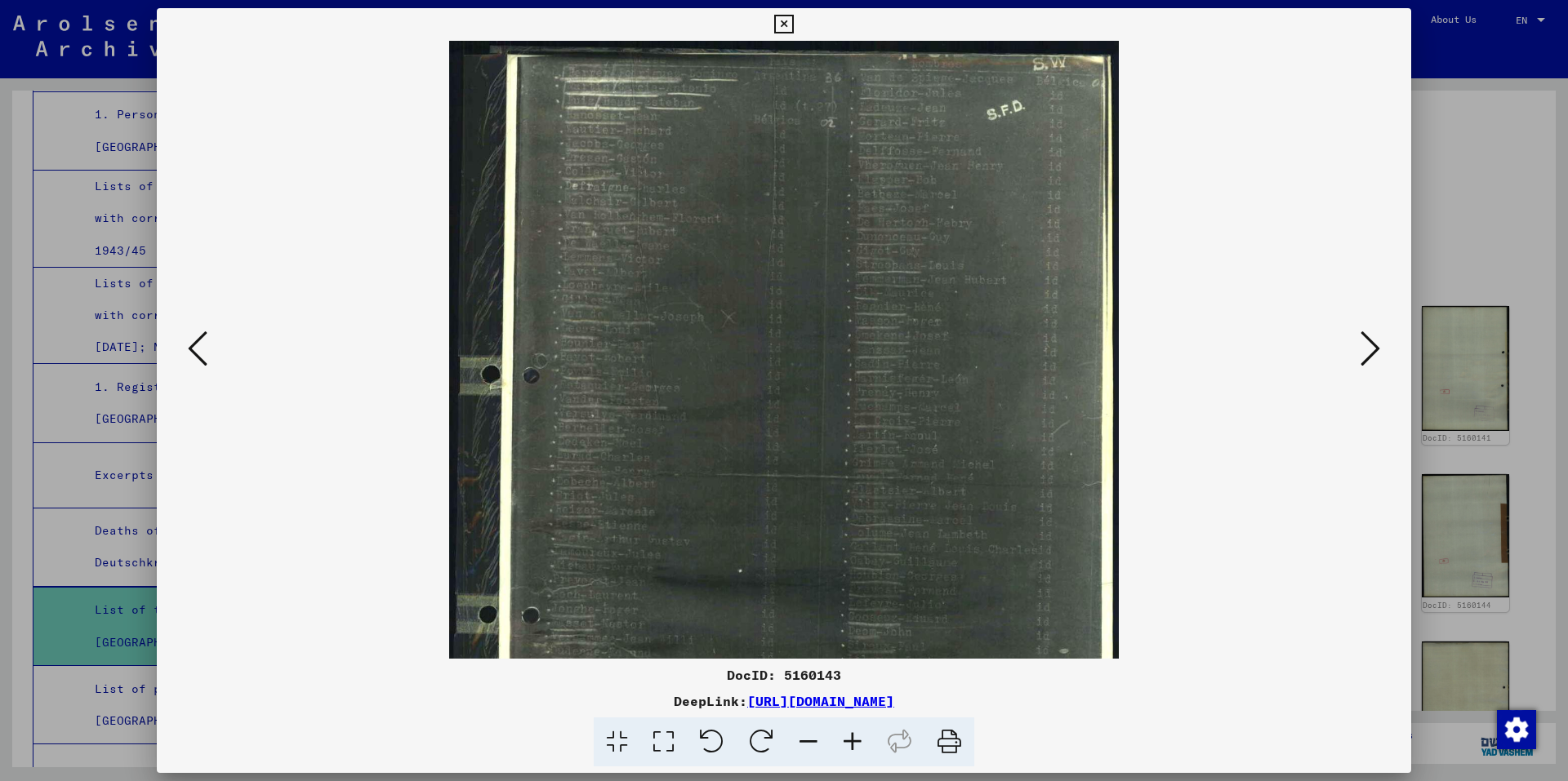
drag, startPoint x: 634, startPoint y: 152, endPoint x: 624, endPoint y: 359, distance: 207.2
click at [624, 359] on img at bounding box center [784, 493] width 670 height 904
click at [781, 27] on icon at bounding box center [784, 24] width 19 height 20
